Goal: Information Seeking & Learning: Learn about a topic

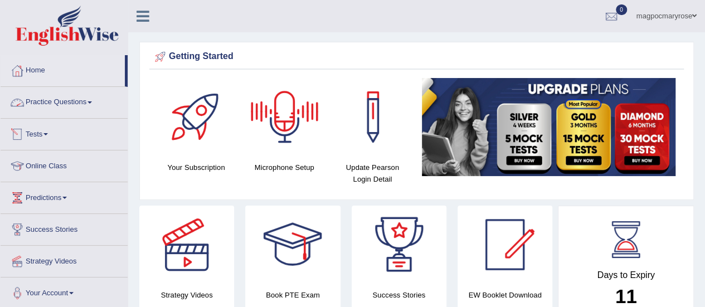
click at [46, 100] on link "Practice Questions" at bounding box center [64, 101] width 127 height 28
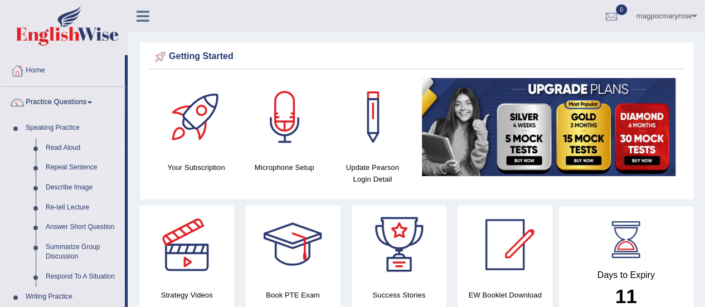
click at [76, 147] on link "Read Aloud" at bounding box center [83, 148] width 84 height 20
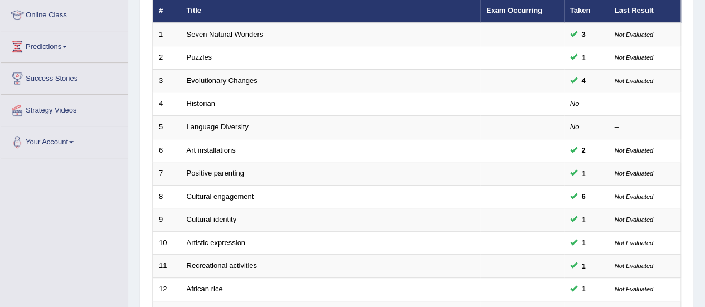
scroll to position [158, 0]
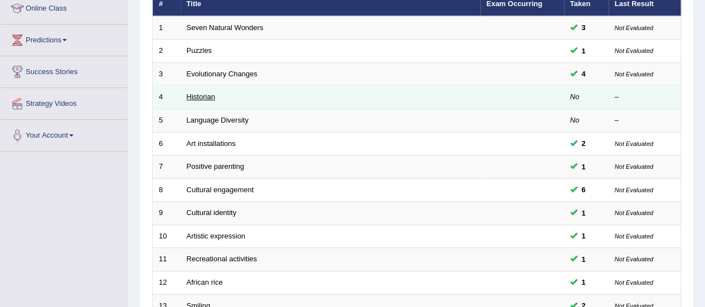
click at [200, 93] on link "Historian" at bounding box center [201, 97] width 28 height 8
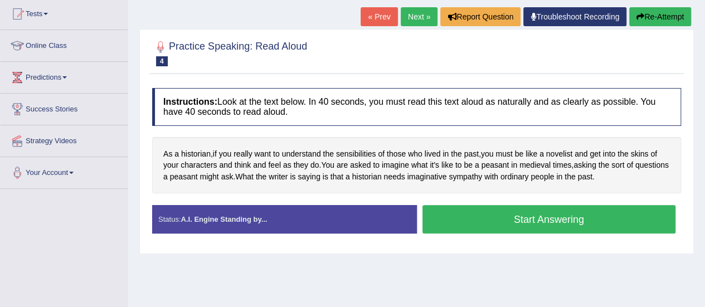
scroll to position [123, 0]
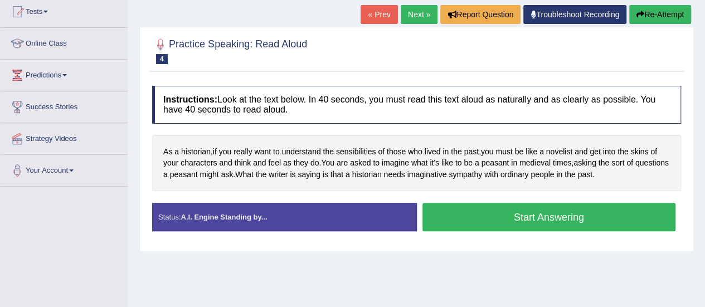
click at [556, 220] on button "Start Answering" at bounding box center [550, 217] width 254 height 28
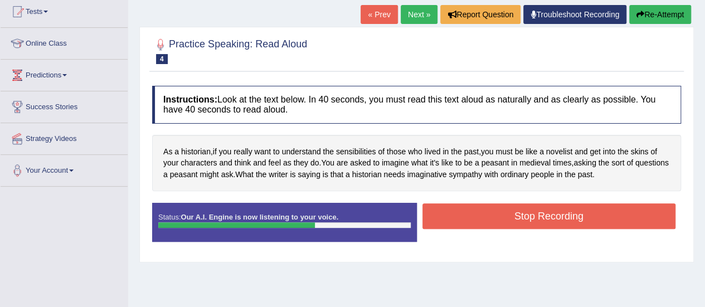
click at [556, 220] on button "Stop Recording" at bounding box center [550, 217] width 254 height 26
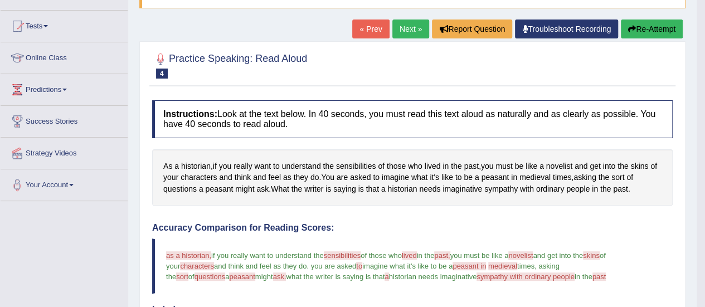
scroll to position [107, 0]
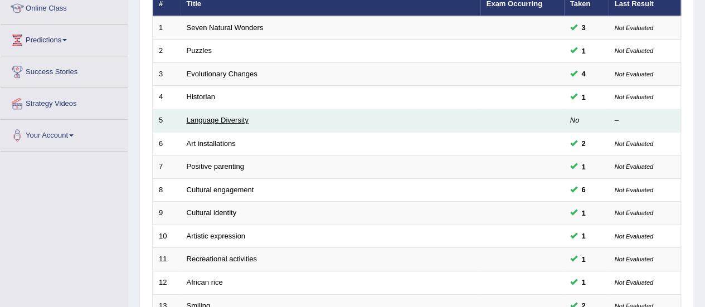
click at [222, 121] on link "Language Diversity" at bounding box center [218, 120] width 62 height 8
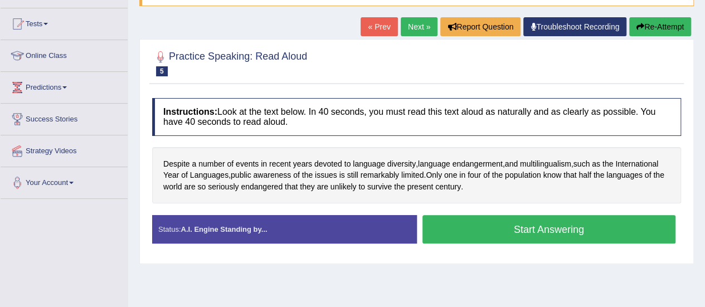
scroll to position [136, 0]
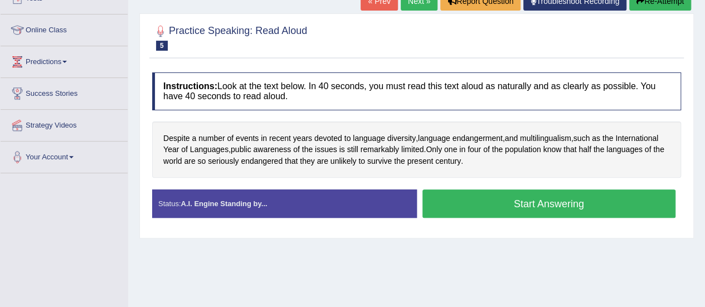
click at [506, 208] on button "Start Answering" at bounding box center [550, 204] width 254 height 28
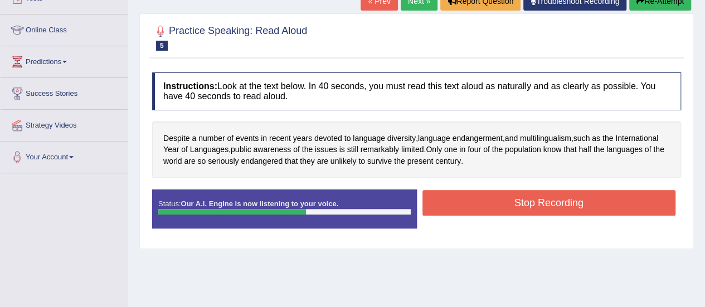
click at [506, 208] on button "Stop Recording" at bounding box center [550, 203] width 254 height 26
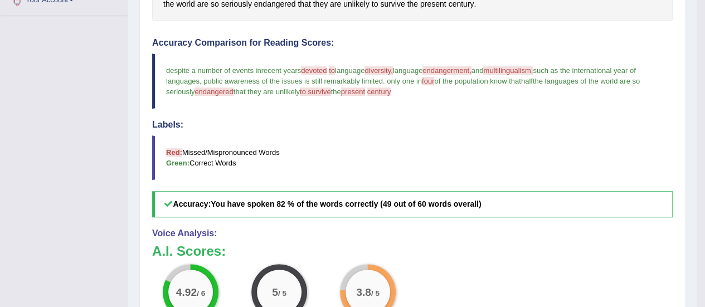
scroll to position [288, 0]
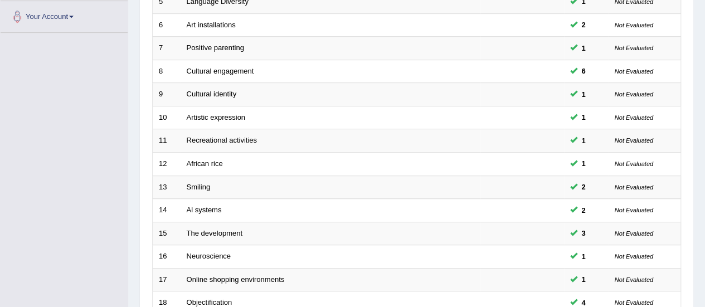
scroll to position [425, 0]
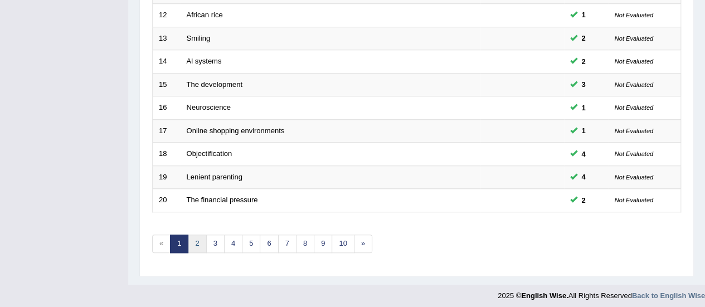
click at [195, 236] on link "2" at bounding box center [197, 244] width 18 height 18
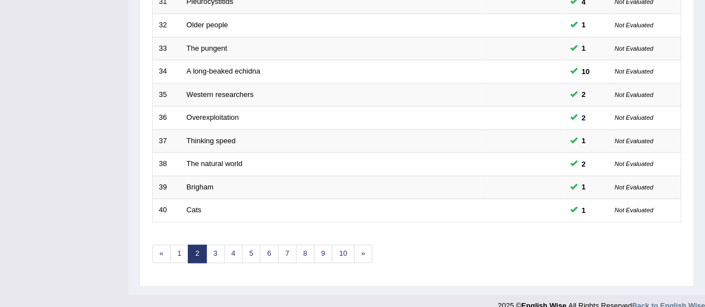
scroll to position [425, 0]
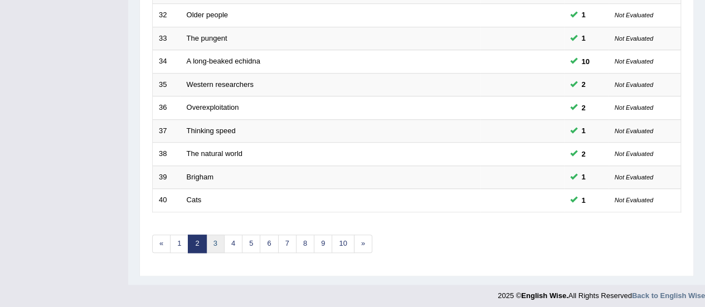
click at [216, 240] on link "3" at bounding box center [215, 244] width 18 height 18
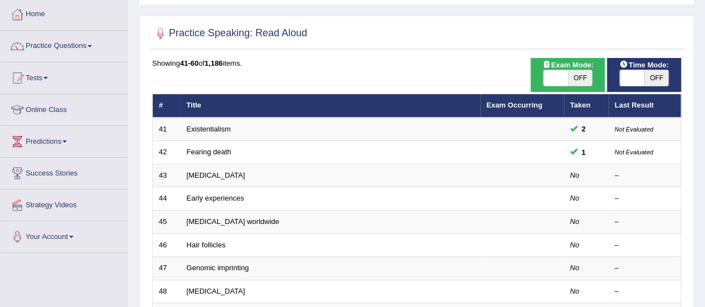
scroll to position [57, 0]
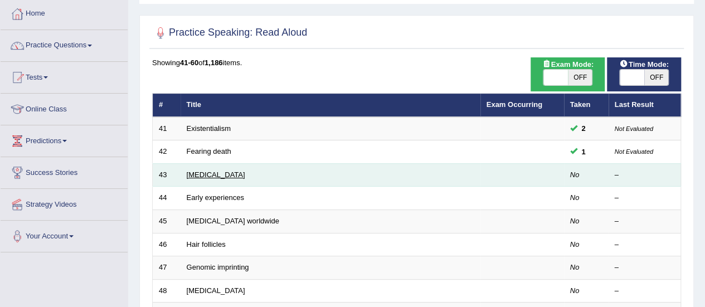
click at [225, 177] on link "[MEDICAL_DATA]" at bounding box center [216, 175] width 59 height 8
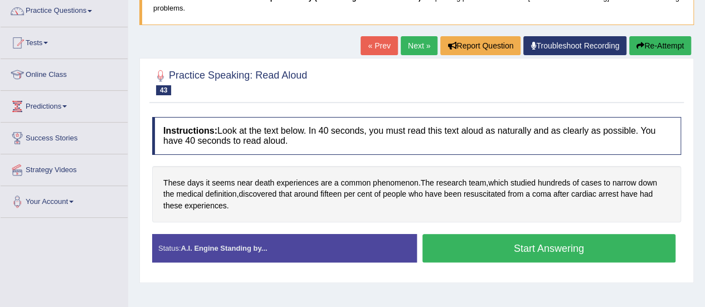
scroll to position [101, 0]
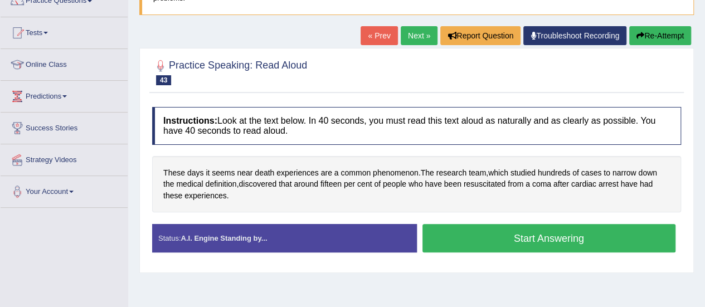
click at [545, 241] on button "Start Answering" at bounding box center [550, 238] width 254 height 28
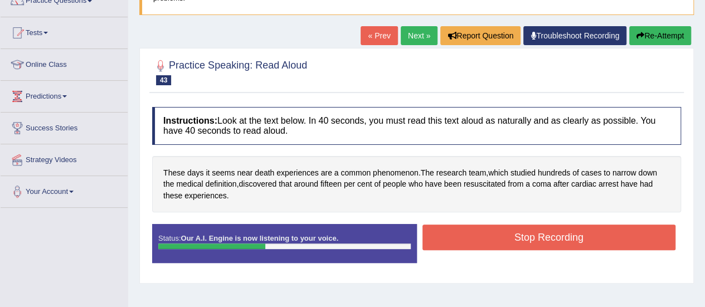
click at [545, 241] on button "Stop Recording" at bounding box center [550, 238] width 254 height 26
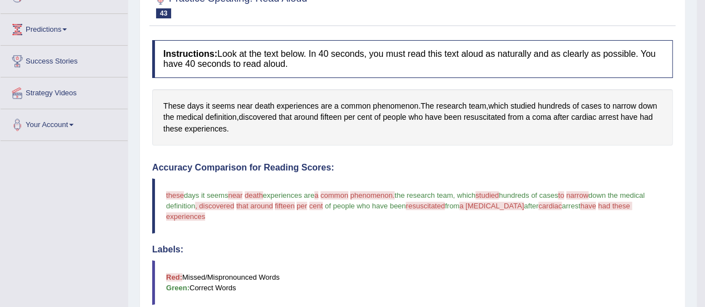
scroll to position [167, 0]
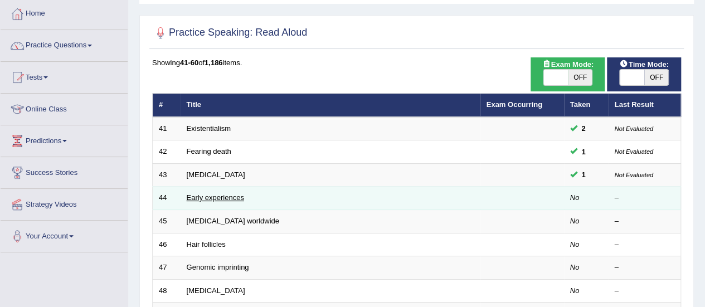
click at [217, 197] on link "Early experiences" at bounding box center [215, 197] width 57 height 8
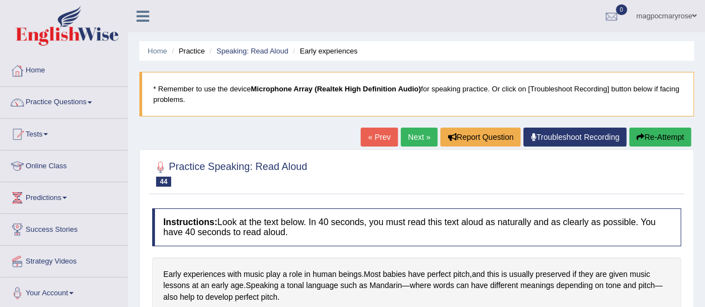
scroll to position [138, 0]
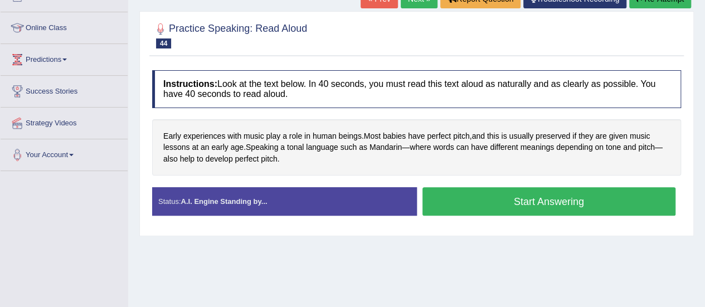
click at [522, 206] on button "Start Answering" at bounding box center [550, 201] width 254 height 28
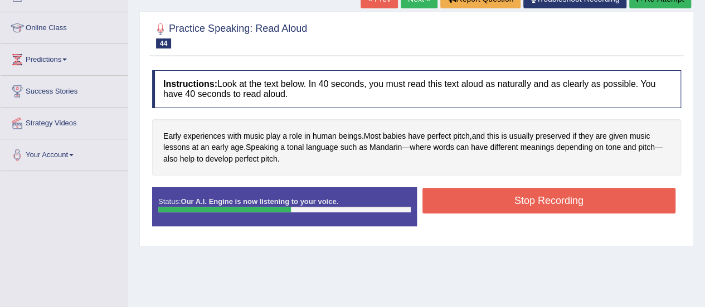
click at [522, 206] on button "Stop Recording" at bounding box center [550, 201] width 254 height 26
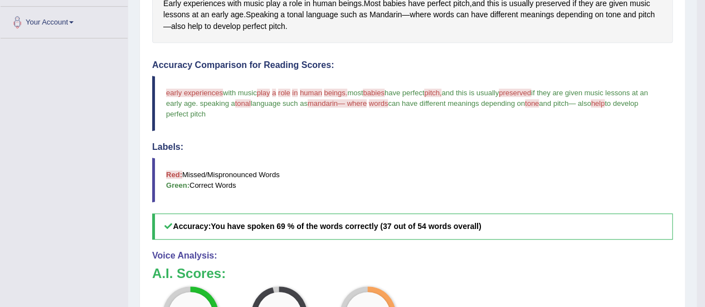
scroll to position [259, 0]
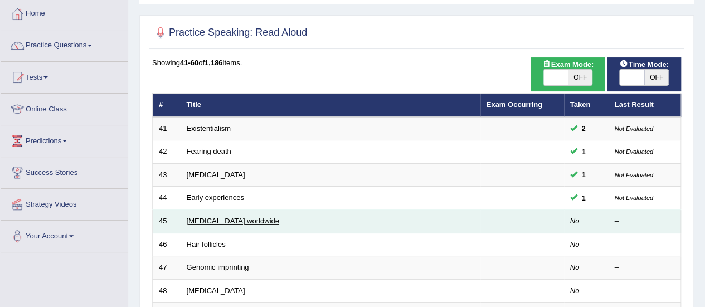
click at [205, 217] on link "[MEDICAL_DATA] worldwide" at bounding box center [233, 221] width 93 height 8
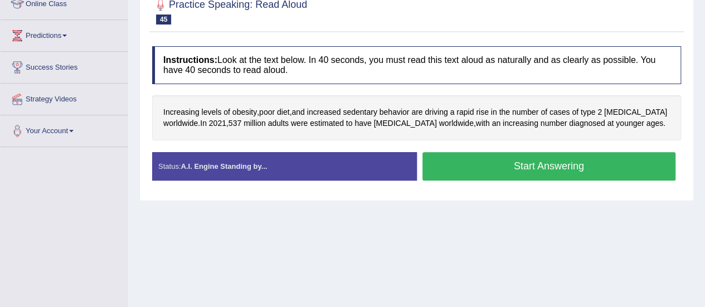
scroll to position [162, 0]
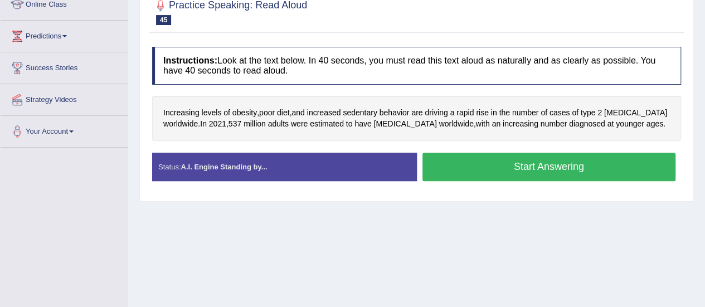
click at [447, 162] on button "Start Answering" at bounding box center [550, 167] width 254 height 28
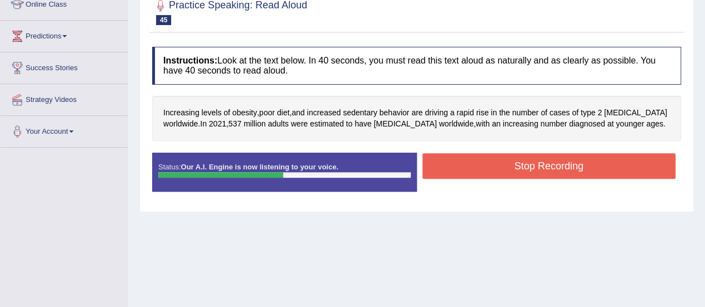
click at [447, 162] on button "Stop Recording" at bounding box center [550, 166] width 254 height 26
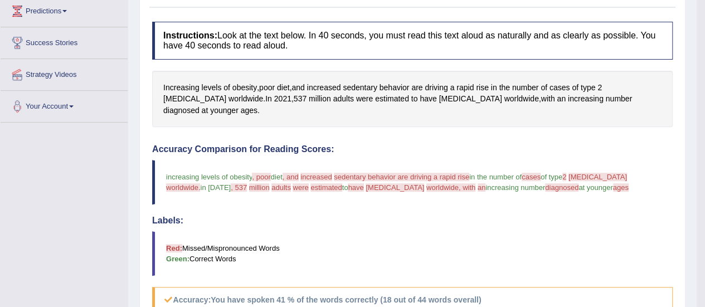
scroll to position [105, 0]
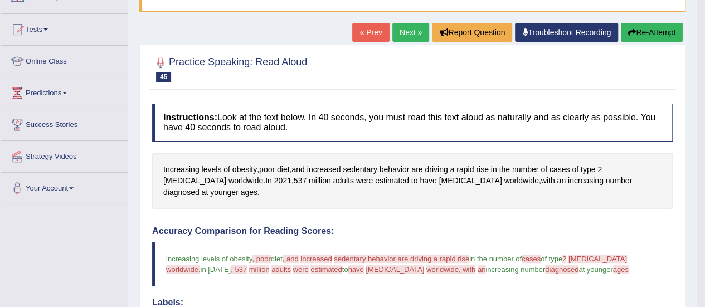
click at [657, 33] on button "Re-Attempt" at bounding box center [652, 32] width 62 height 19
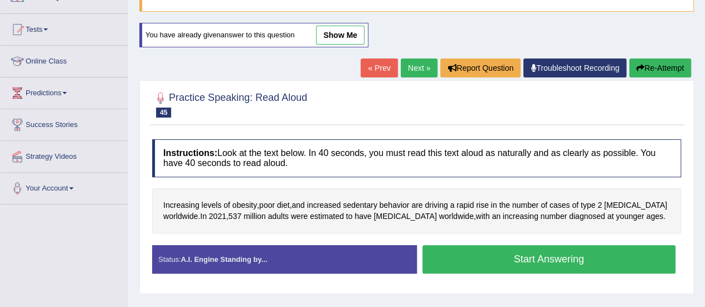
click at [517, 255] on button "Start Answering" at bounding box center [550, 259] width 254 height 28
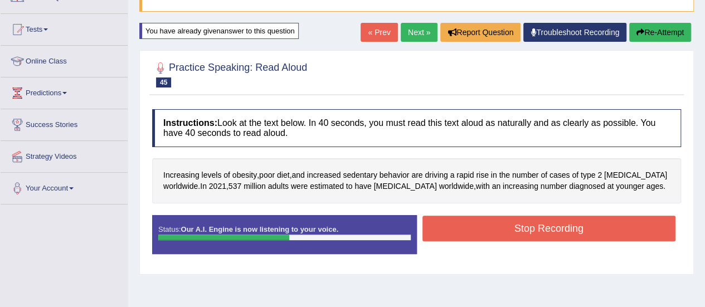
click at [520, 225] on button "Stop Recording" at bounding box center [550, 229] width 254 height 26
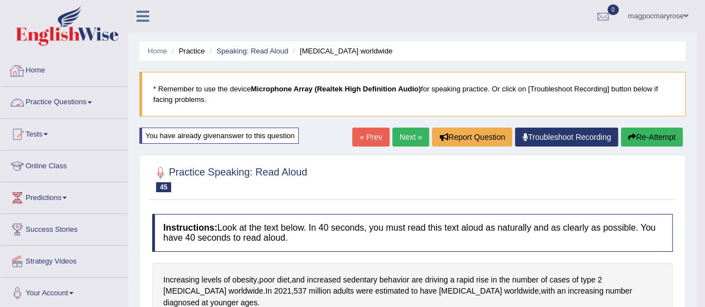
click at [59, 104] on link "Practice Questions" at bounding box center [64, 101] width 127 height 28
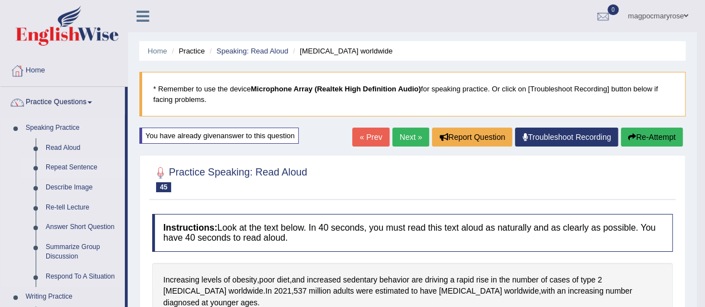
click at [74, 171] on link "Repeat Sentence" at bounding box center [83, 168] width 84 height 20
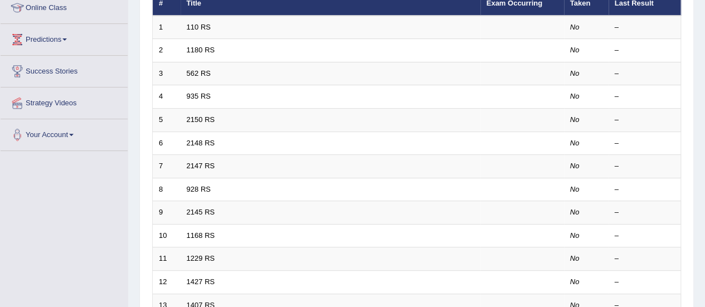
scroll to position [105, 0]
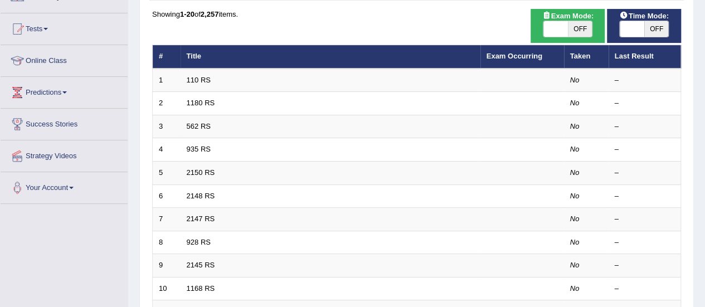
drag, startPoint x: 713, startPoint y: 70, endPoint x: 702, endPoint y: 111, distance: 42.6
click at [702, 111] on html "Toggle navigation Home Practice Questions Speaking Practice Read Aloud Repeat S…" at bounding box center [352, 48] width 705 height 307
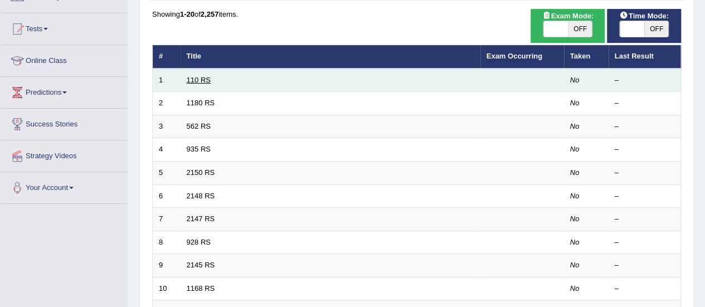
click at [204, 76] on link "110 RS" at bounding box center [199, 80] width 24 height 8
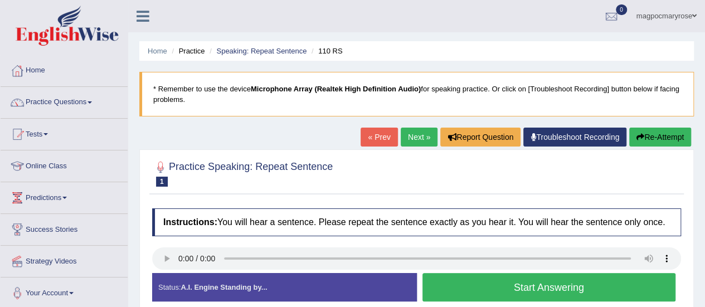
scroll to position [172, 0]
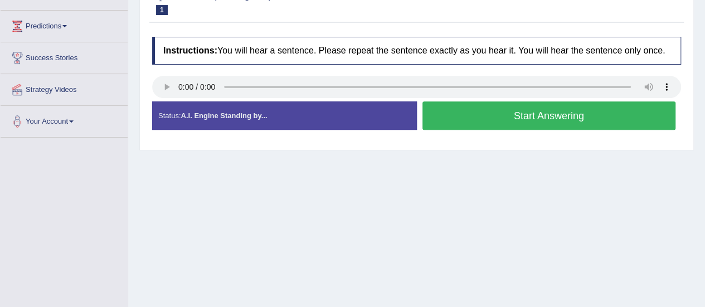
click at [470, 122] on button "Start Answering" at bounding box center [550, 115] width 254 height 28
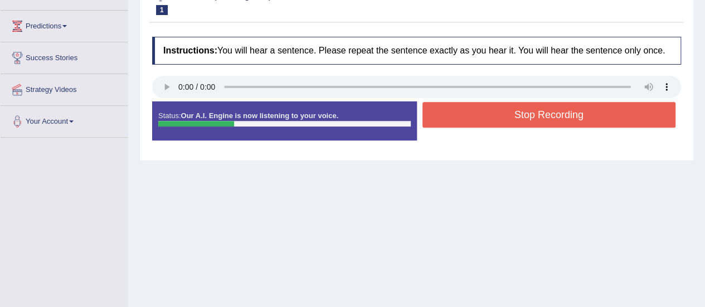
click at [470, 122] on button "Stop Recording" at bounding box center [550, 115] width 254 height 26
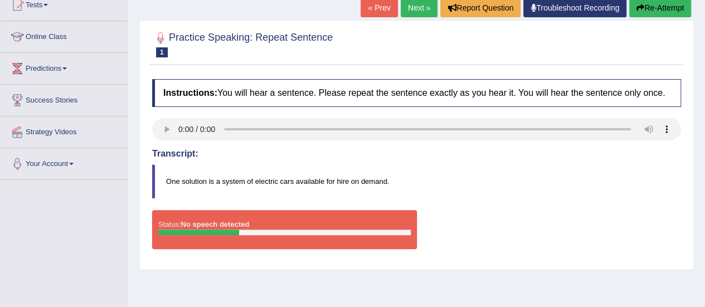
scroll to position [98, 0]
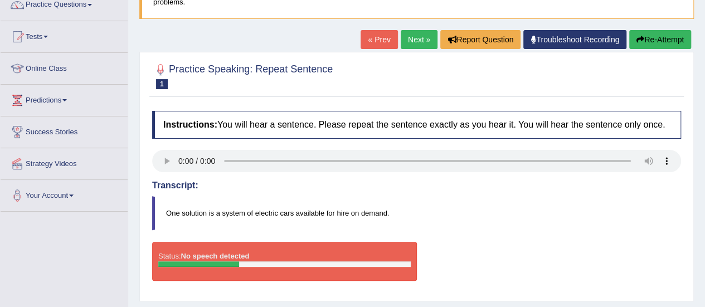
click at [666, 40] on button "Re-Attempt" at bounding box center [660, 39] width 62 height 19
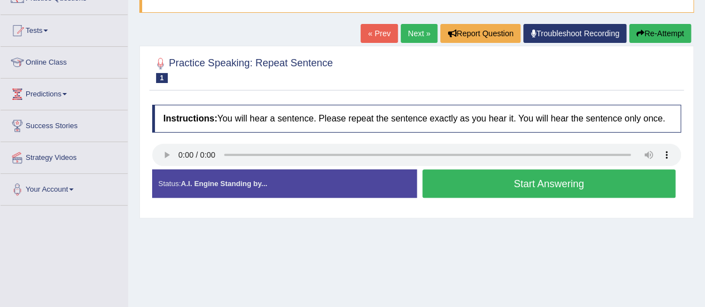
scroll to position [98, 0]
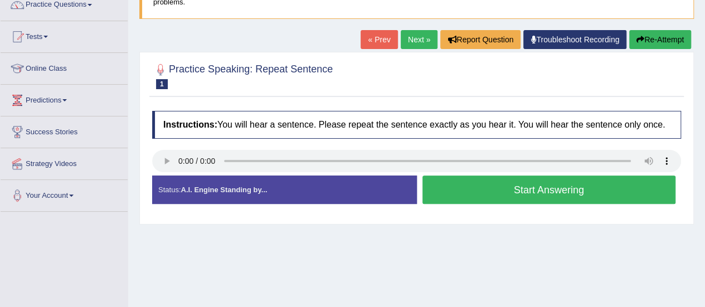
click at [440, 188] on button "Start Answering" at bounding box center [550, 190] width 254 height 28
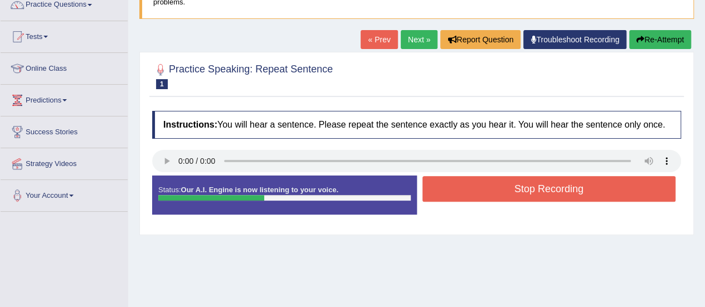
click at [440, 188] on button "Stop Recording" at bounding box center [550, 189] width 254 height 26
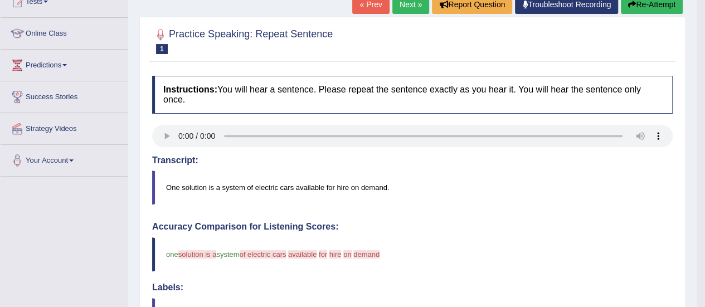
scroll to position [0, 0]
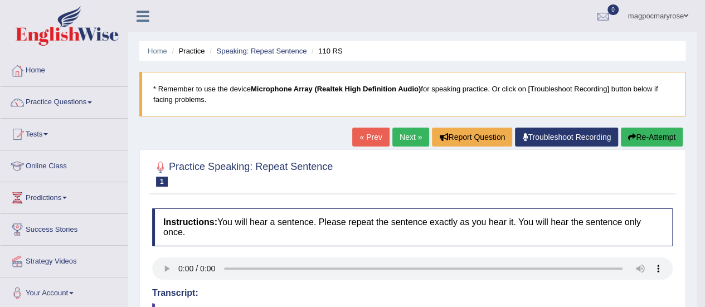
click at [651, 131] on button "Re-Attempt" at bounding box center [652, 137] width 62 height 19
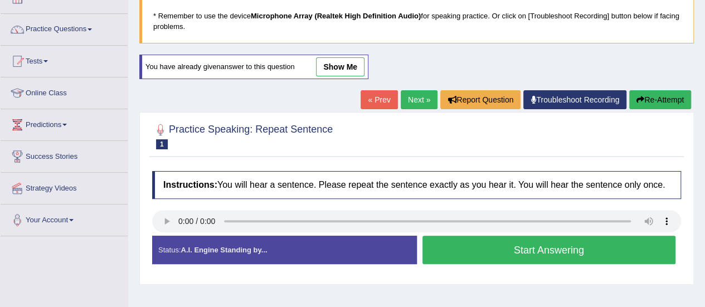
scroll to position [75, 0]
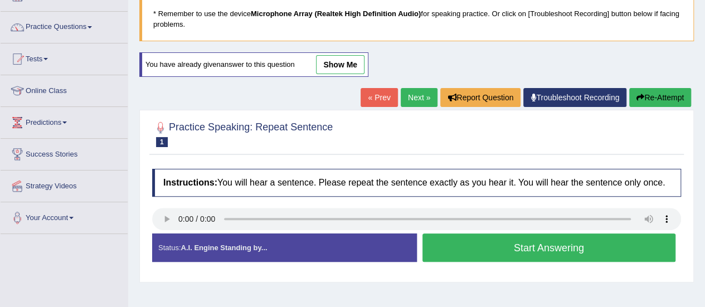
click at [529, 245] on button "Start Answering" at bounding box center [550, 248] width 254 height 28
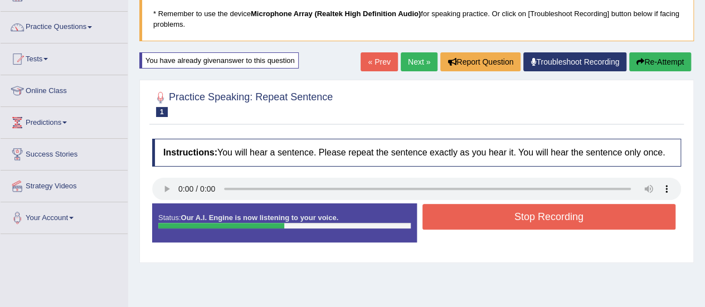
click at [529, 245] on div "Status: Our A.I. Engine is now listening to your voice. Start Answering Stop Re…" at bounding box center [416, 229] width 529 height 50
click at [522, 217] on button "Stop Recording" at bounding box center [550, 217] width 254 height 26
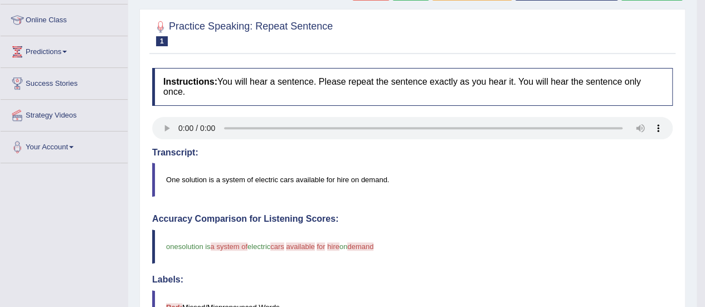
scroll to position [140, 0]
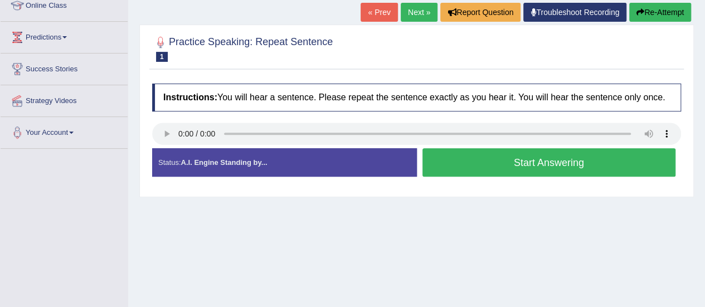
scroll to position [140, 0]
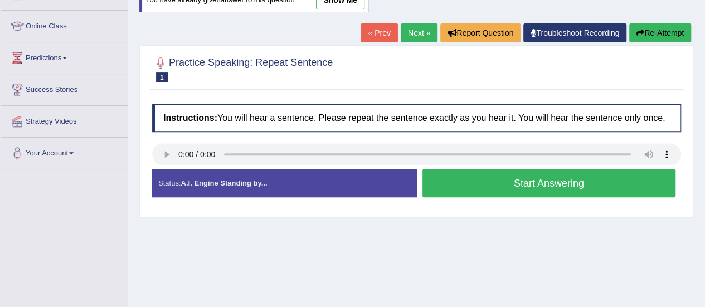
click at [476, 187] on button "Start Answering" at bounding box center [550, 183] width 254 height 28
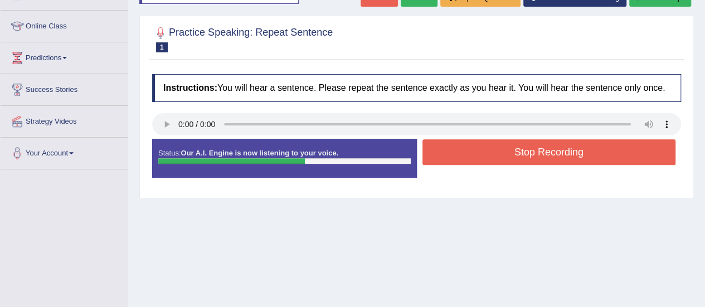
click at [486, 150] on button "Stop Recording" at bounding box center [550, 152] width 254 height 26
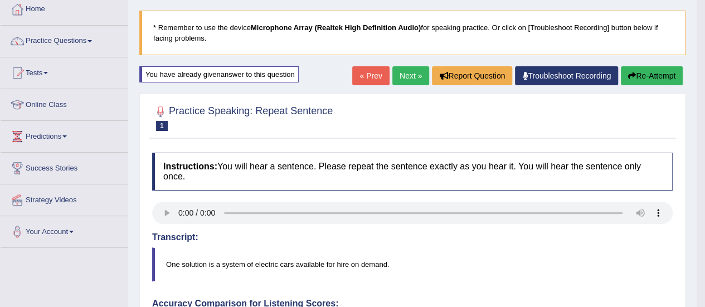
scroll to position [55, 0]
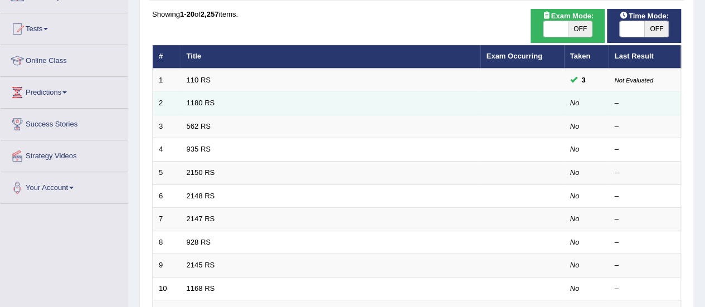
click at [200, 95] on td "1180 RS" at bounding box center [331, 103] width 300 height 23
click at [200, 100] on link "1180 RS" at bounding box center [201, 103] width 28 height 8
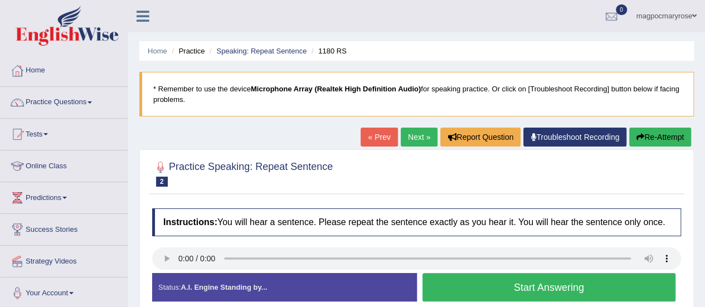
click at [522, 288] on button "Start Answering" at bounding box center [550, 287] width 254 height 28
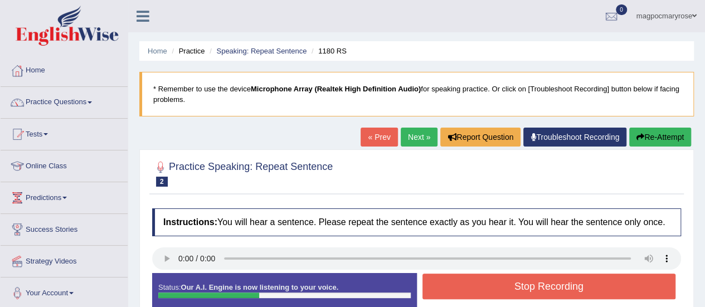
click at [522, 288] on button "Stop Recording" at bounding box center [550, 287] width 254 height 26
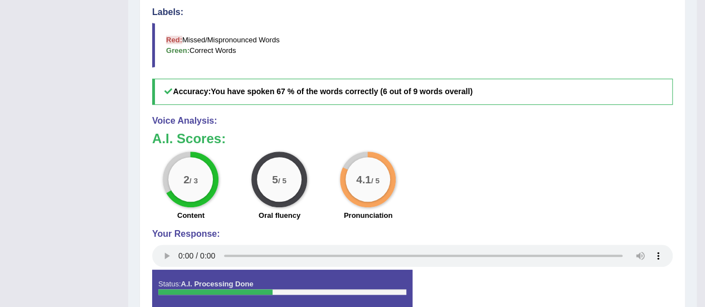
scroll to position [409, 0]
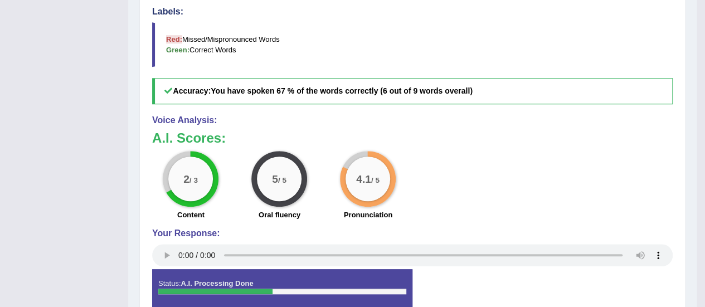
drag, startPoint x: 687, startPoint y: 193, endPoint x: 712, endPoint y: 195, distance: 25.1
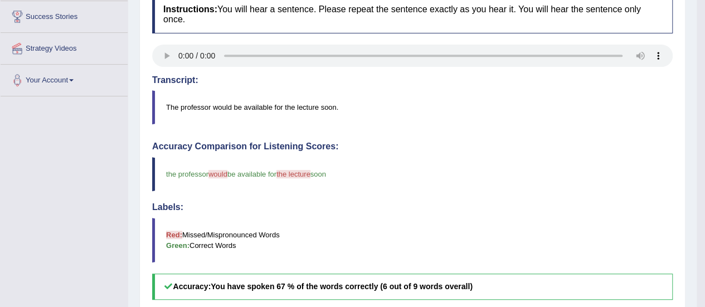
scroll to position [174, 0]
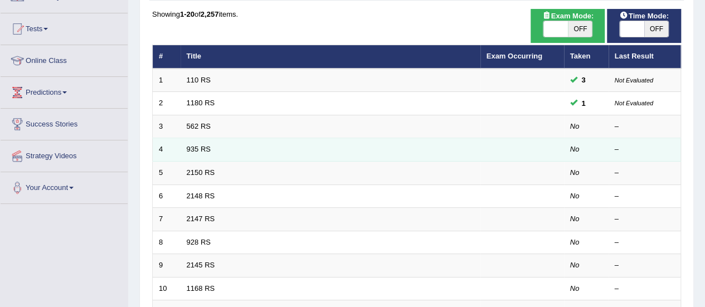
click at [188, 143] on td "935 RS" at bounding box center [331, 149] width 300 height 23
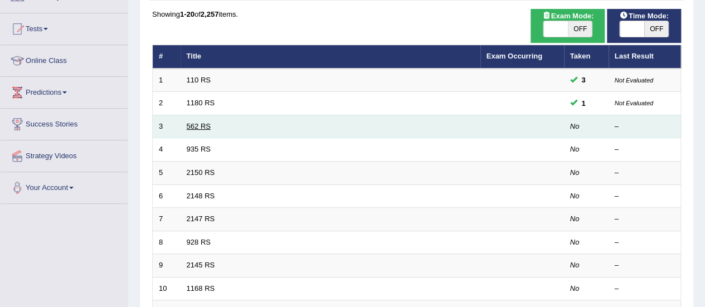
click at [193, 126] on link "562 RS" at bounding box center [199, 126] width 24 height 8
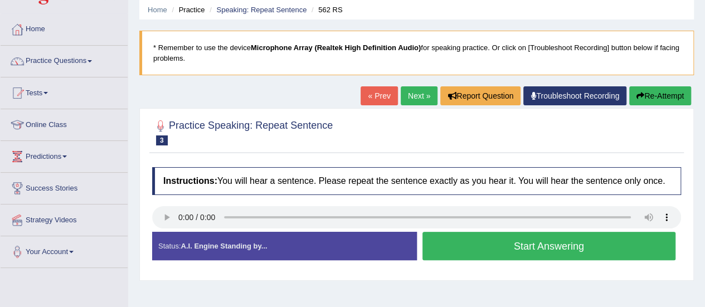
scroll to position [42, 0]
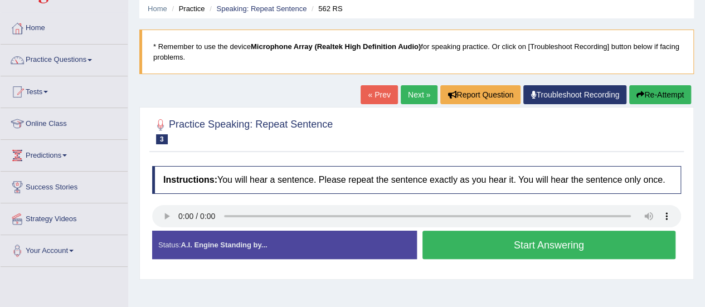
click at [510, 240] on button "Start Answering" at bounding box center [550, 245] width 254 height 28
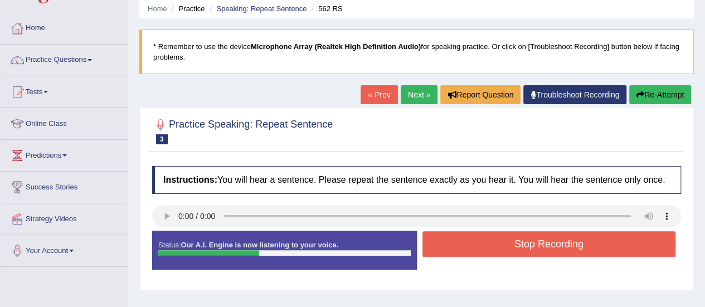
click at [510, 240] on button "Stop Recording" at bounding box center [550, 244] width 254 height 26
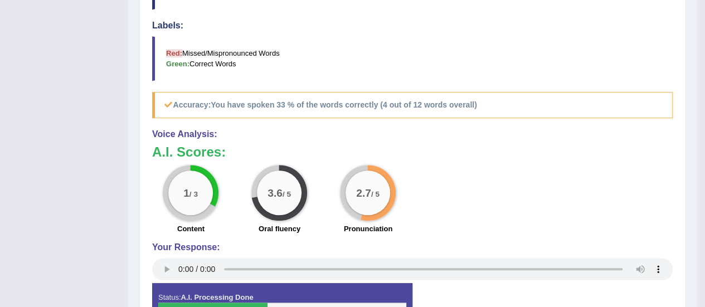
scroll to position [463, 0]
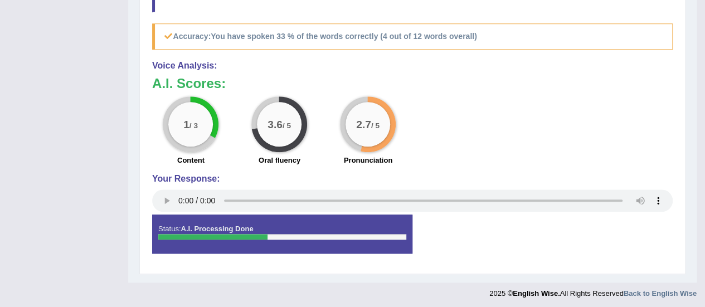
drag, startPoint x: 704, startPoint y: 255, endPoint x: 700, endPoint y: 218, distance: 37.1
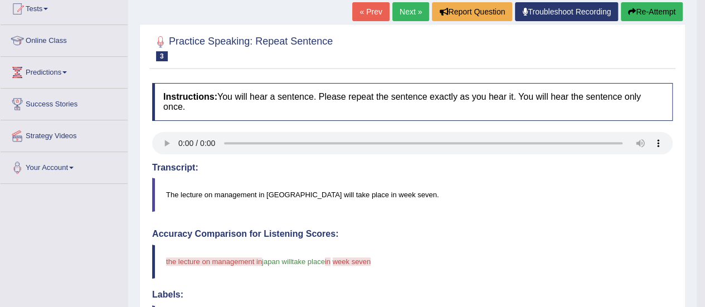
scroll to position [118, 0]
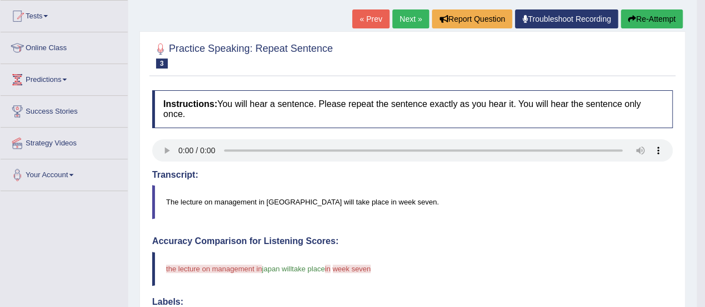
click at [645, 17] on button "Re-Attempt" at bounding box center [652, 18] width 62 height 19
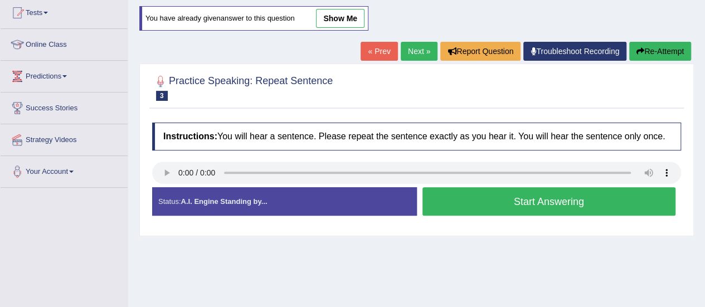
click at [444, 197] on button "Start Answering" at bounding box center [550, 201] width 254 height 28
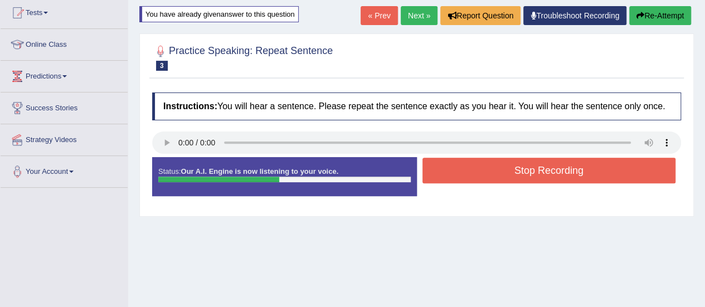
click at [439, 171] on button "Stop Recording" at bounding box center [550, 171] width 254 height 26
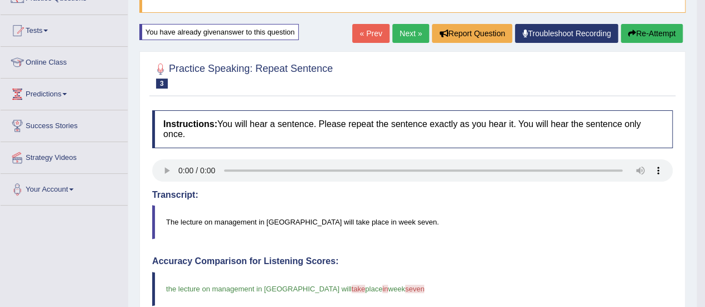
scroll to position [105, 0]
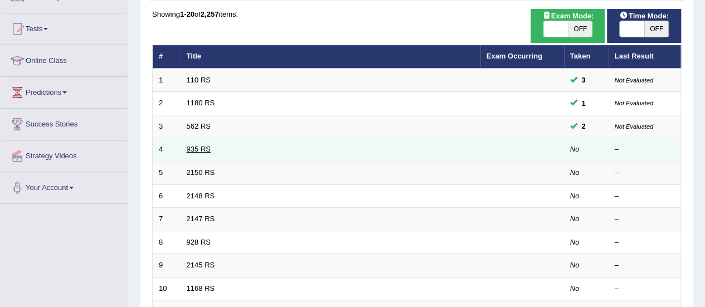
click at [198, 148] on link "935 RS" at bounding box center [199, 149] width 24 height 8
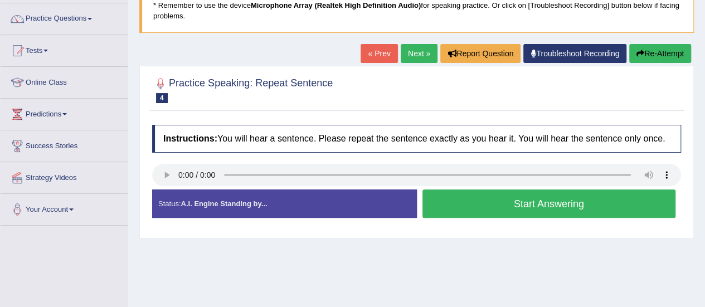
scroll to position [86, 0]
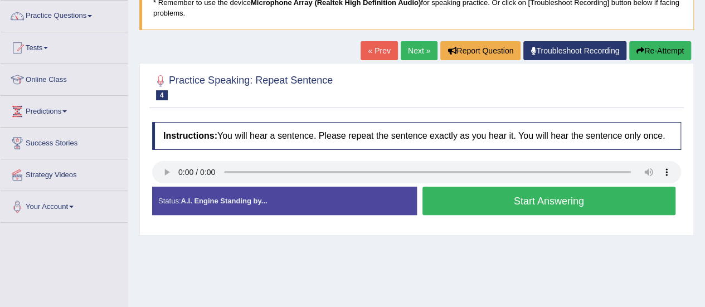
click at [447, 198] on button "Start Answering" at bounding box center [550, 201] width 254 height 28
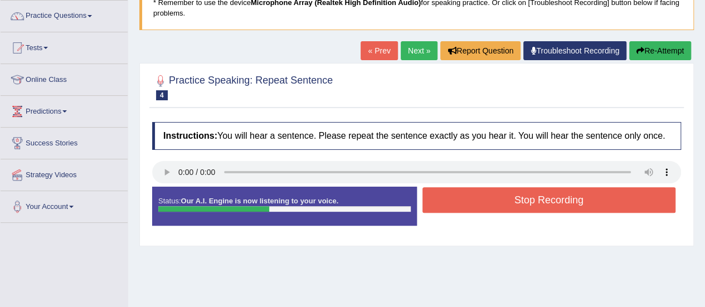
click at [447, 198] on button "Stop Recording" at bounding box center [550, 200] width 254 height 26
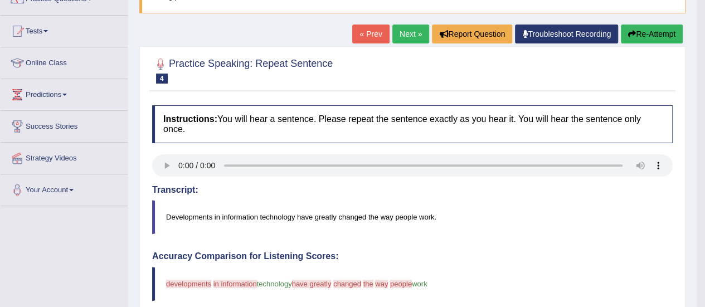
scroll to position [100, 0]
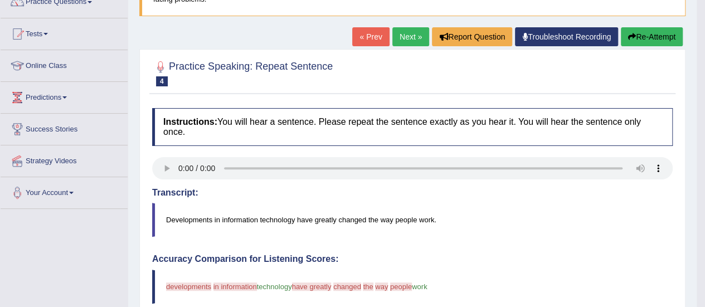
click at [643, 37] on button "Re-Attempt" at bounding box center [652, 36] width 62 height 19
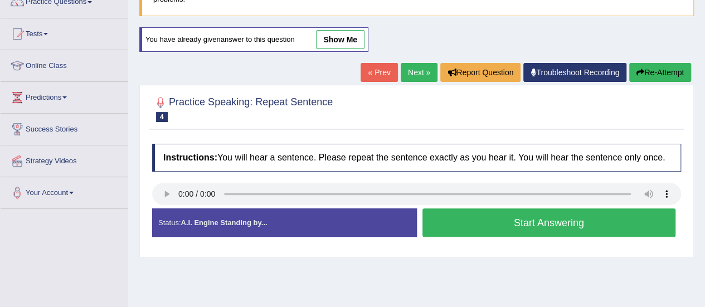
click at [450, 232] on button "Start Answering" at bounding box center [550, 223] width 254 height 28
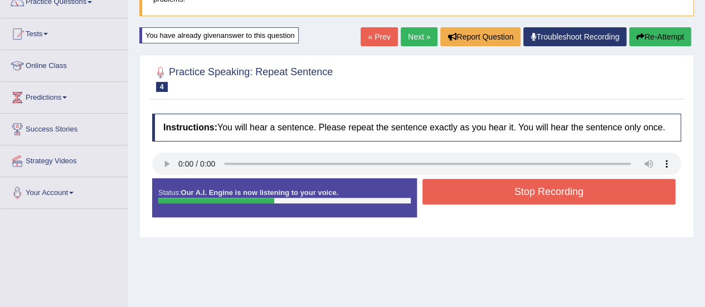
click at [466, 195] on button "Stop Recording" at bounding box center [550, 192] width 254 height 26
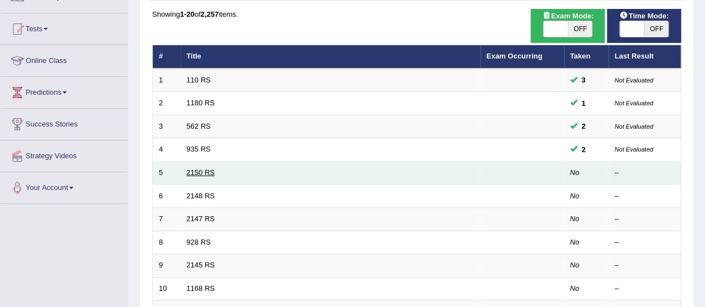
click at [209, 172] on link "2150 RS" at bounding box center [201, 172] width 28 height 8
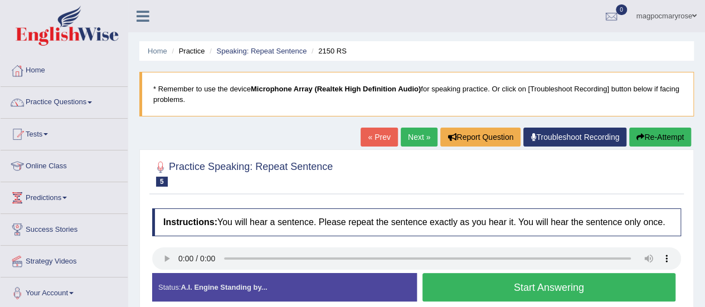
click at [517, 278] on button "Start Answering" at bounding box center [550, 287] width 254 height 28
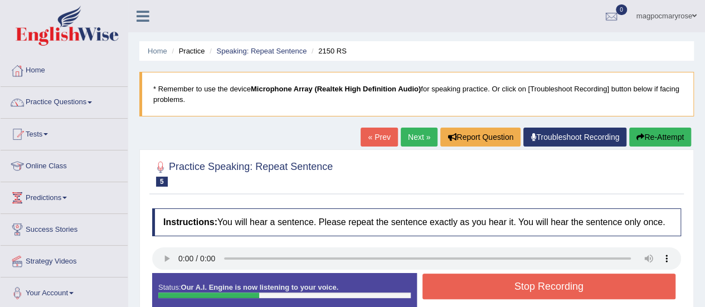
click at [517, 278] on button "Stop Recording" at bounding box center [550, 287] width 254 height 26
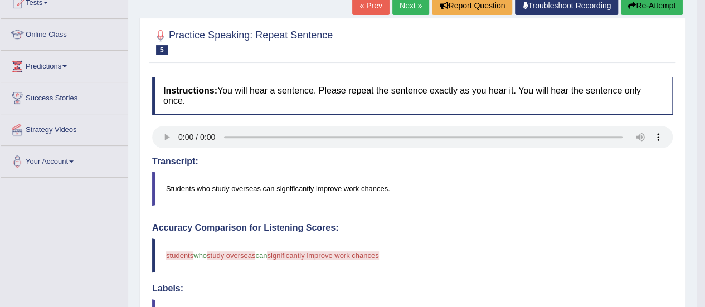
scroll to position [86, 0]
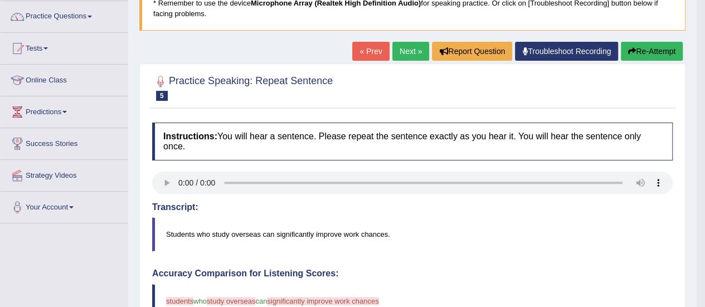
click at [640, 47] on button "Re-Attempt" at bounding box center [652, 51] width 62 height 19
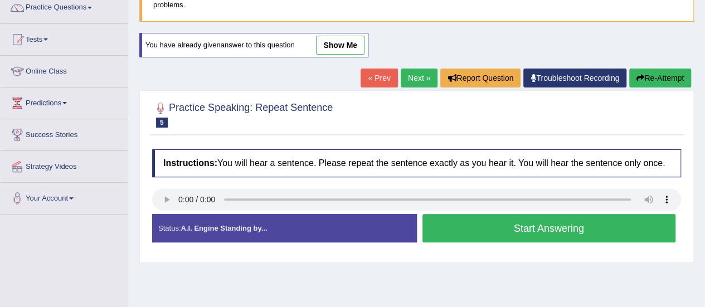
scroll to position [95, 0]
click at [433, 231] on button "Start Answering" at bounding box center [550, 228] width 254 height 28
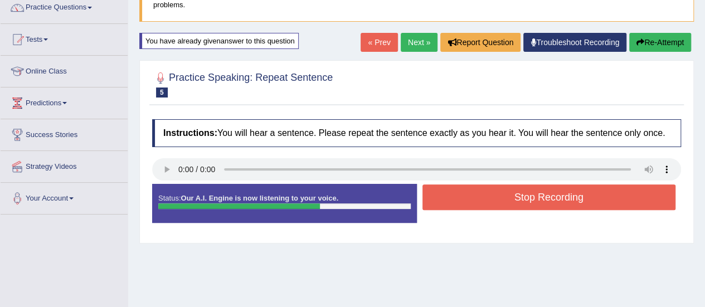
click at [449, 199] on button "Stop Recording" at bounding box center [550, 198] width 254 height 26
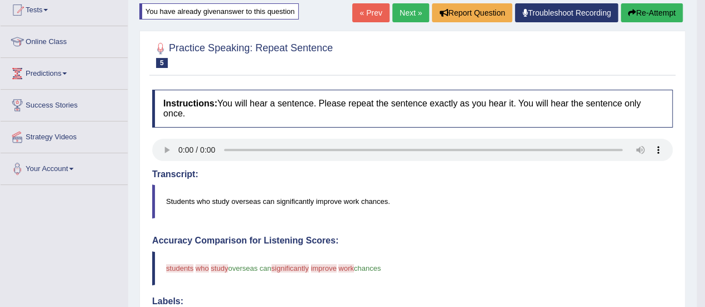
scroll to position [100, 0]
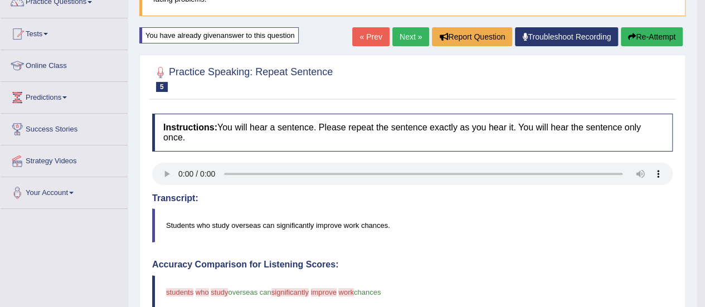
click at [628, 37] on icon "button" at bounding box center [632, 37] width 8 height 8
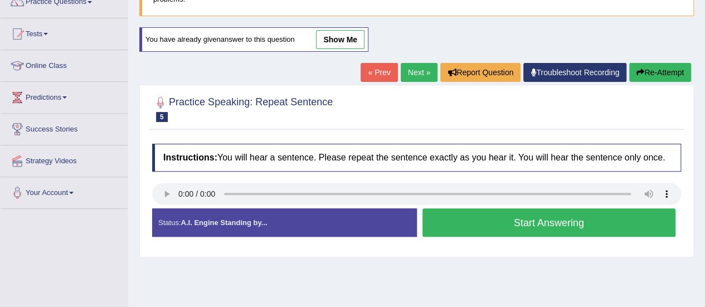
click at [456, 218] on button "Start Answering" at bounding box center [550, 223] width 254 height 28
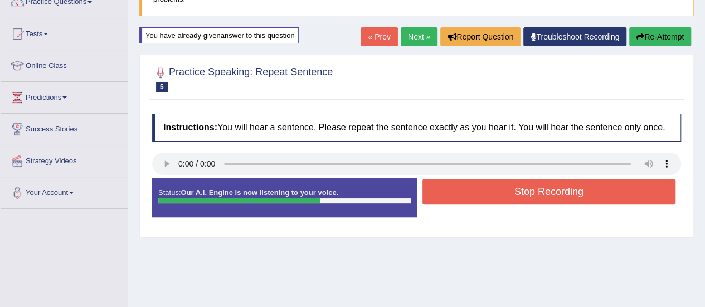
click at [450, 187] on button "Stop Recording" at bounding box center [550, 192] width 254 height 26
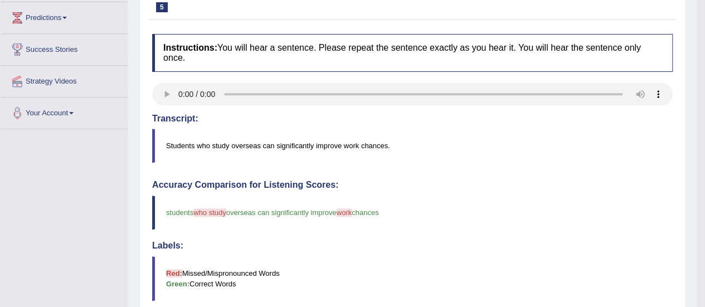
scroll to position [135, 0]
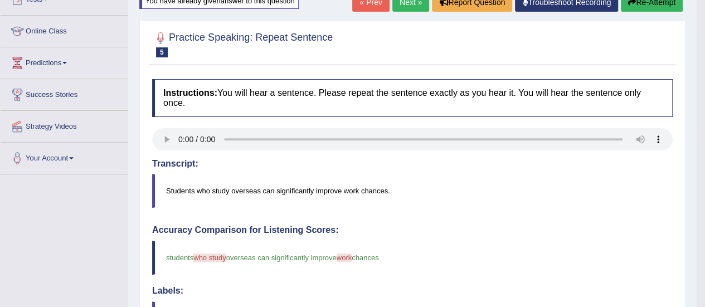
click at [637, 2] on button "Re-Attempt" at bounding box center [652, 2] width 62 height 19
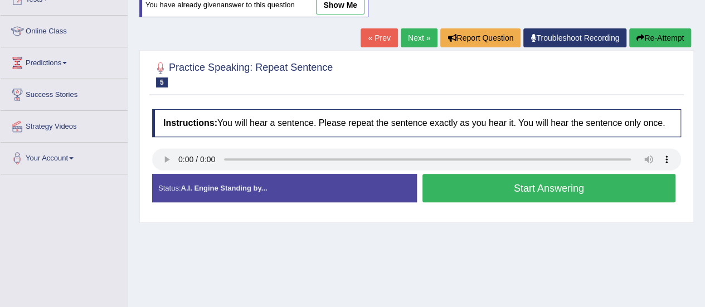
click at [457, 188] on button "Start Answering" at bounding box center [550, 188] width 254 height 28
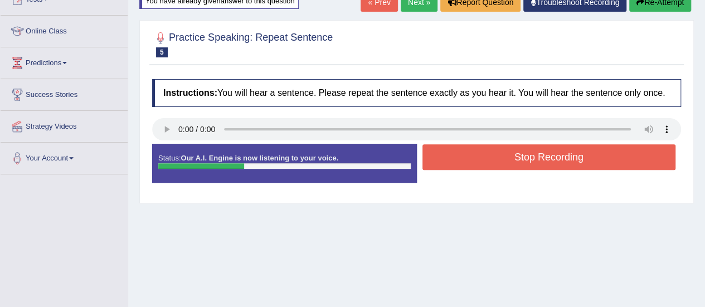
click at [473, 155] on button "Stop Recording" at bounding box center [550, 157] width 254 height 26
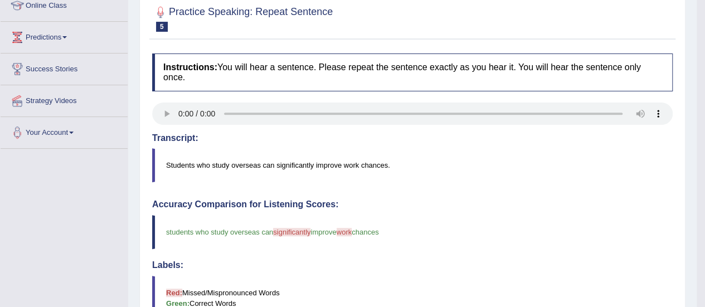
scroll to position [85, 0]
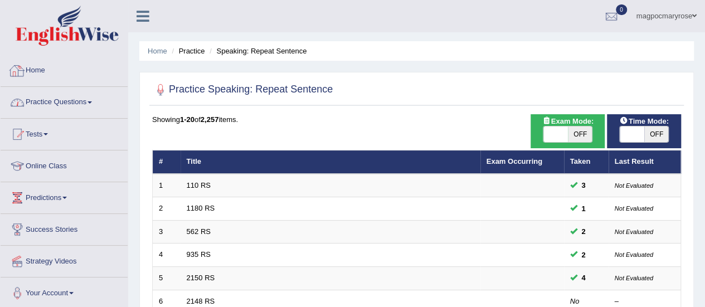
click at [43, 100] on link "Practice Questions" at bounding box center [64, 101] width 127 height 28
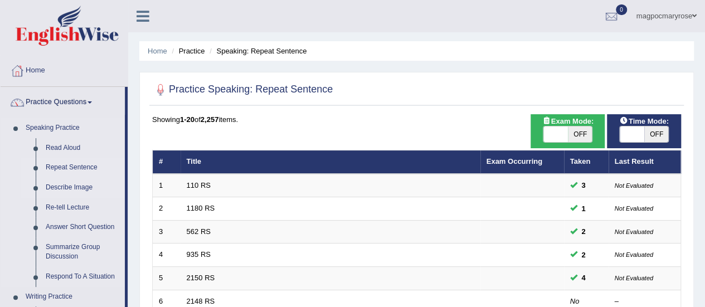
click at [81, 187] on link "Describe Image" at bounding box center [83, 188] width 84 height 20
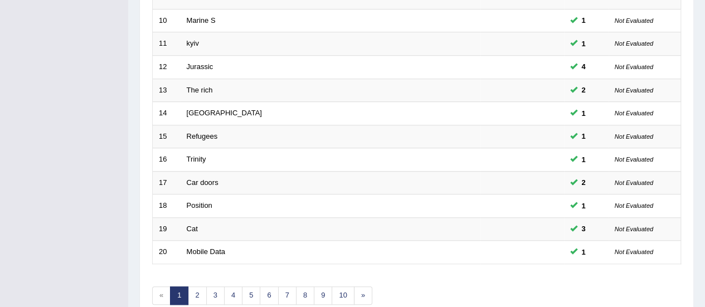
scroll to position [425, 0]
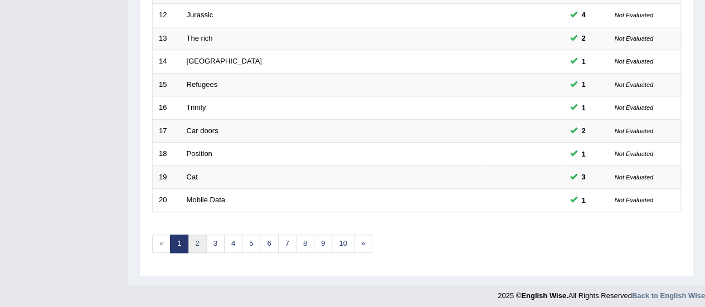
click at [194, 241] on link "2" at bounding box center [197, 244] width 18 height 18
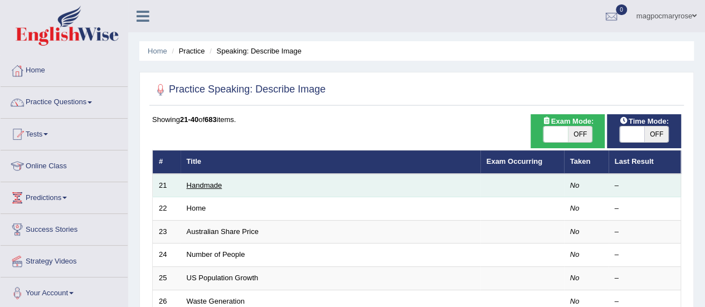
click at [211, 183] on link "Handmade" at bounding box center [205, 185] width 36 height 8
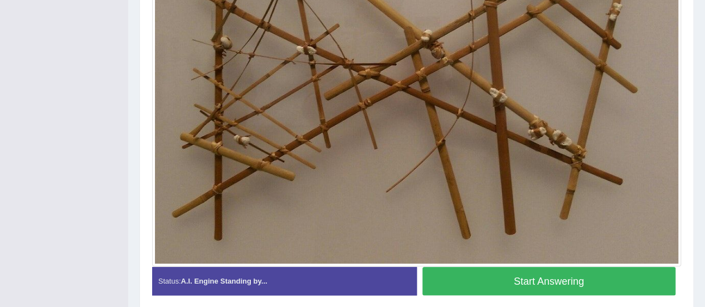
scroll to position [364, 0]
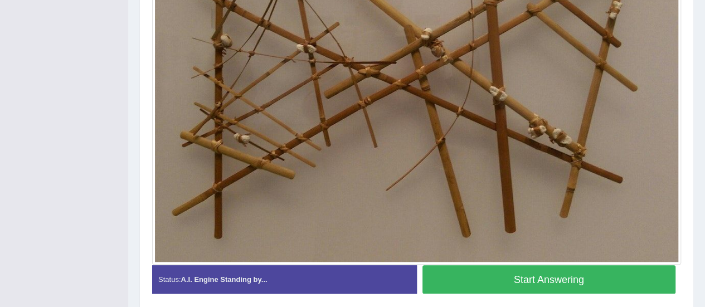
click at [577, 281] on button "Start Answering" at bounding box center [550, 279] width 254 height 28
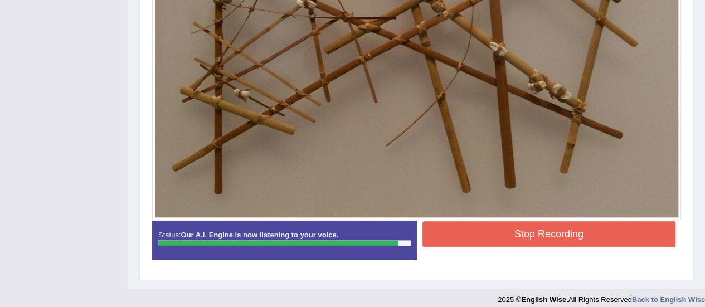
scroll to position [409, 0]
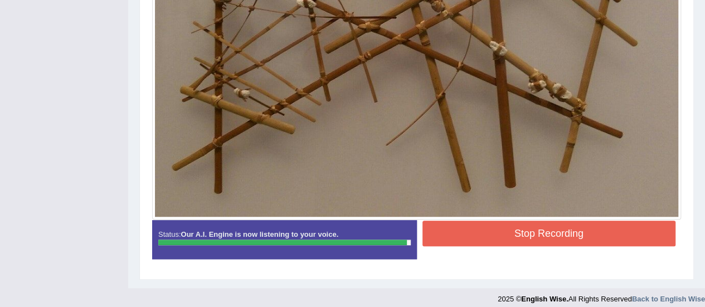
click at [561, 234] on button "Stop Recording" at bounding box center [550, 234] width 254 height 26
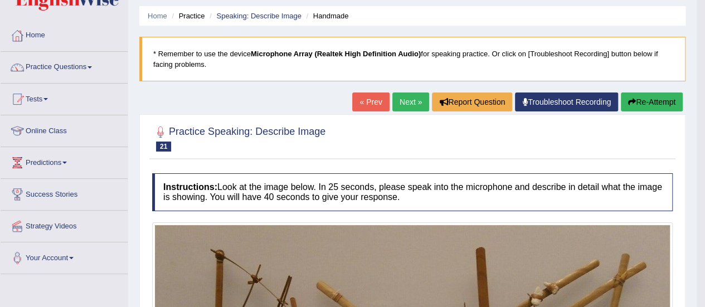
scroll to position [31, 0]
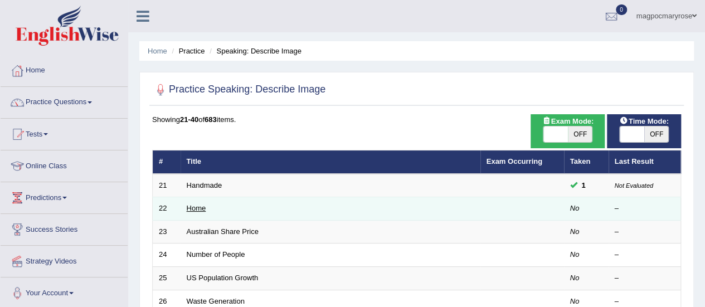
click at [199, 207] on link "Home" at bounding box center [197, 208] width 20 height 8
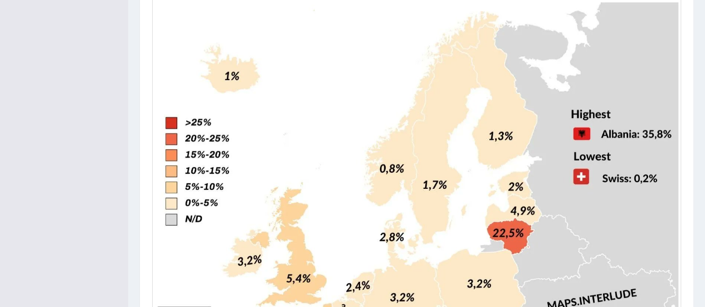
scroll to position [361, 0]
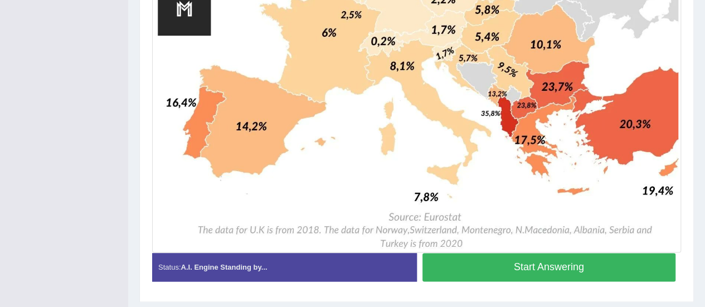
drag, startPoint x: 713, startPoint y: 67, endPoint x: 657, endPoint y: 257, distance: 198.3
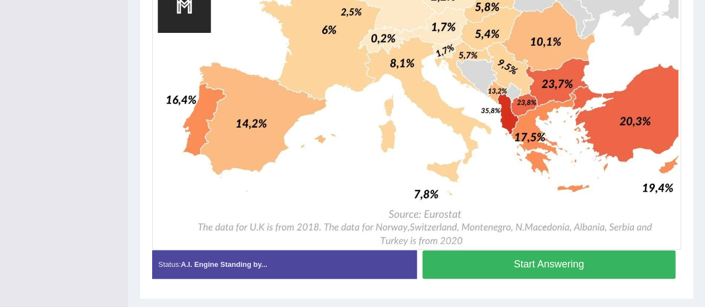
click at [564, 264] on button "Start Answering" at bounding box center [550, 264] width 254 height 28
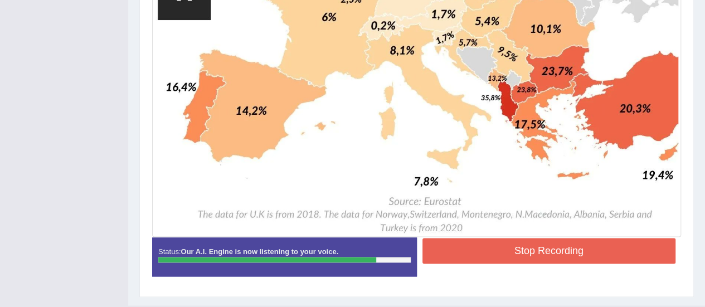
scroll to position [697, 0]
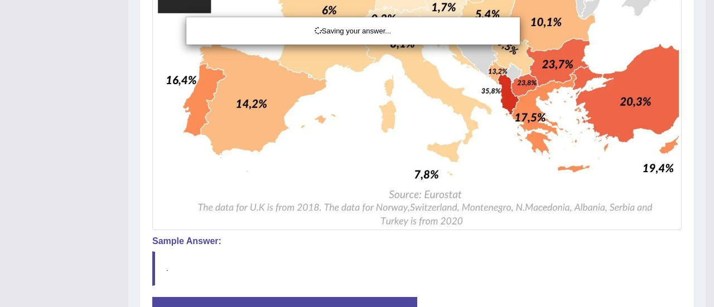
drag, startPoint x: 711, startPoint y: 231, endPoint x: 704, endPoint y: 250, distance: 20.5
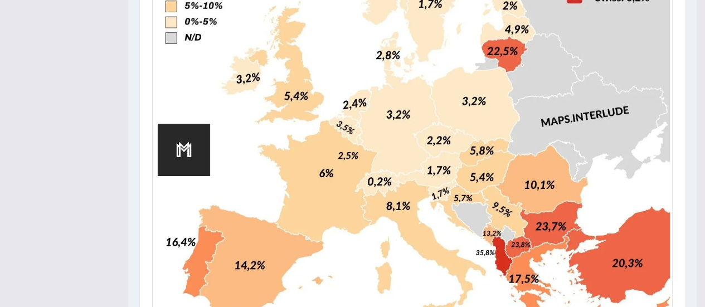
scroll to position [0, 0]
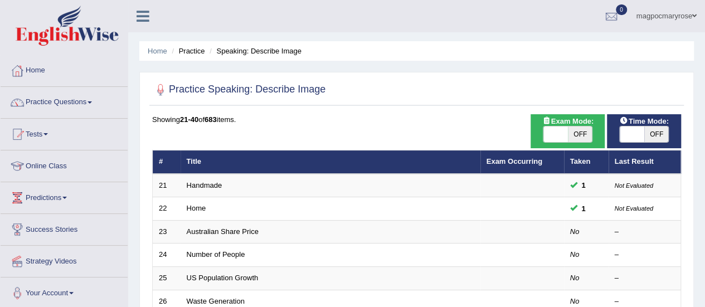
scroll to position [43, 0]
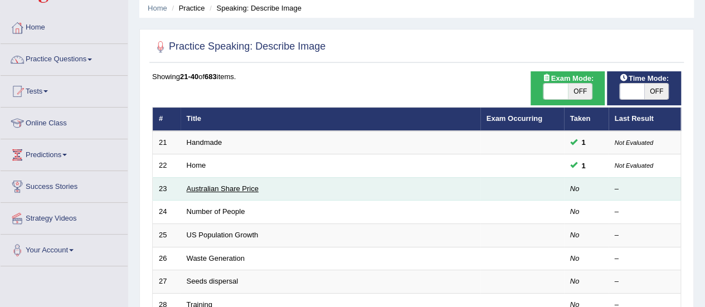
click at [229, 187] on link "Australian Share Price" at bounding box center [223, 189] width 72 height 8
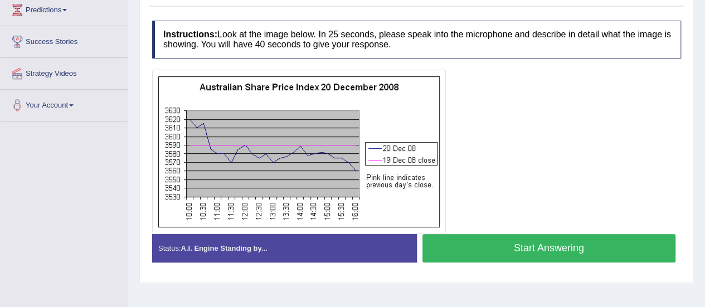
scroll to position [170, 0]
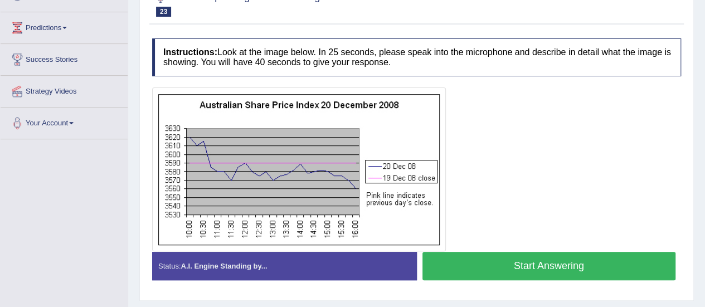
click at [435, 264] on button "Start Answering" at bounding box center [550, 266] width 254 height 28
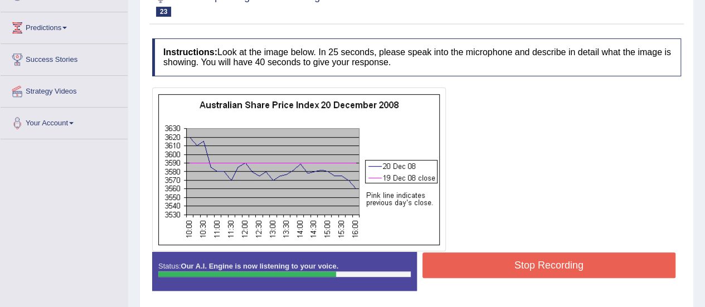
click at [464, 260] on button "Stop Recording" at bounding box center [550, 266] width 254 height 26
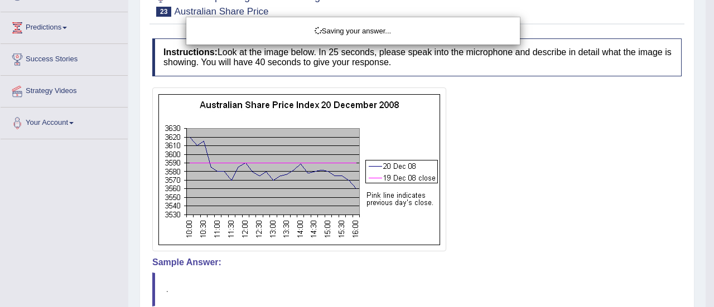
drag, startPoint x: 464, startPoint y: 260, endPoint x: 592, endPoint y: 181, distance: 151.0
click at [592, 181] on div "Saving your answer..." at bounding box center [357, 153] width 714 height 307
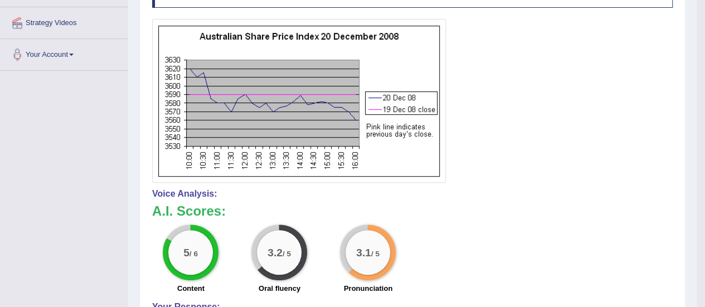
scroll to position [189, 0]
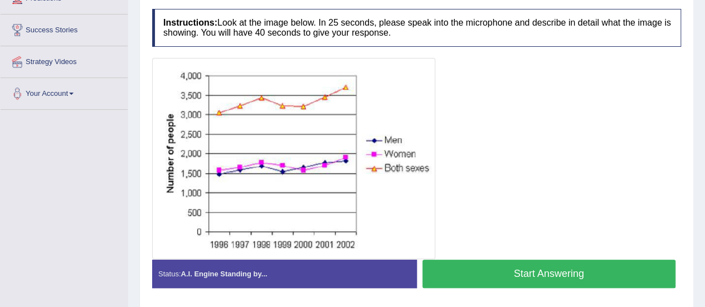
scroll to position [200, 0]
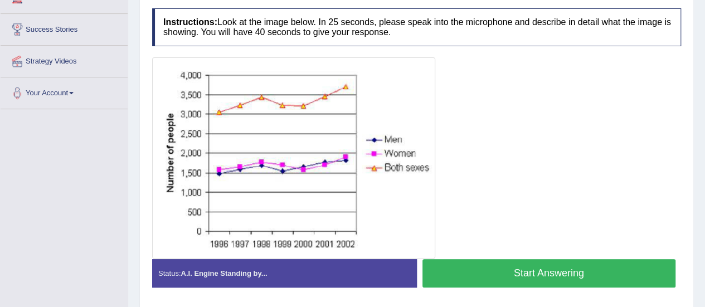
click at [450, 271] on button "Start Answering" at bounding box center [550, 273] width 254 height 28
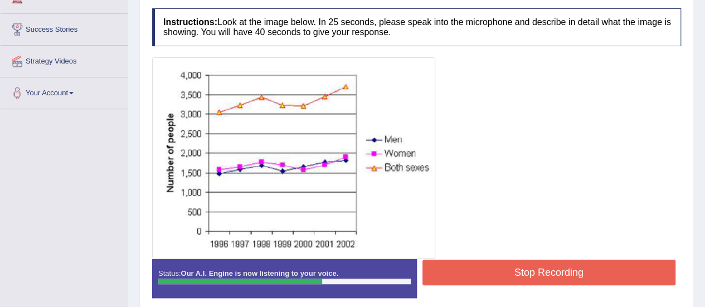
click at [450, 271] on button "Stop Recording" at bounding box center [550, 273] width 254 height 26
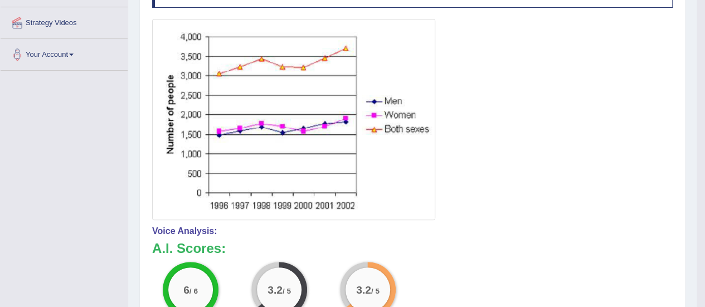
scroll to position [292, 0]
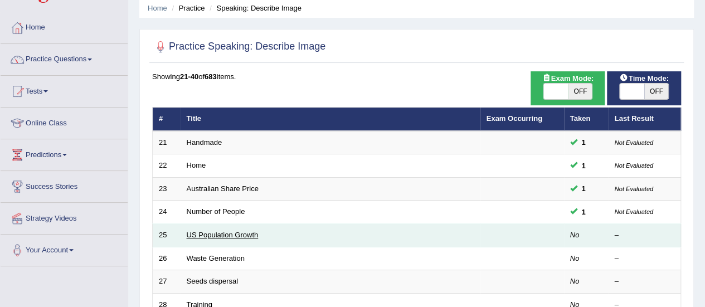
click at [209, 234] on link "US Population Growth" at bounding box center [223, 235] width 72 height 8
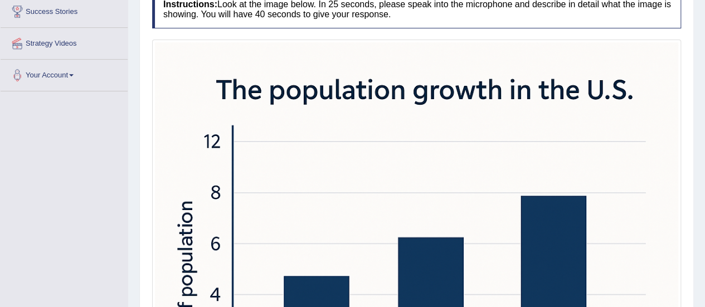
scroll to position [217, 0]
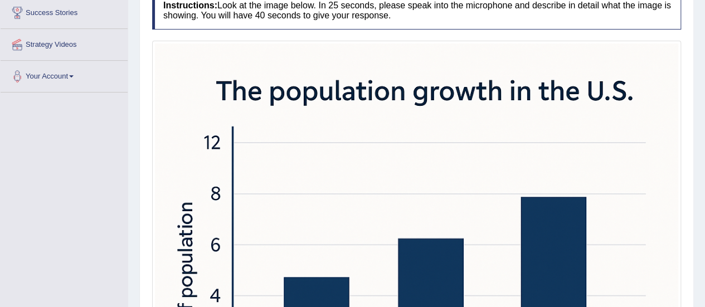
drag, startPoint x: 713, startPoint y: 84, endPoint x: 697, endPoint y: 169, distance: 86.3
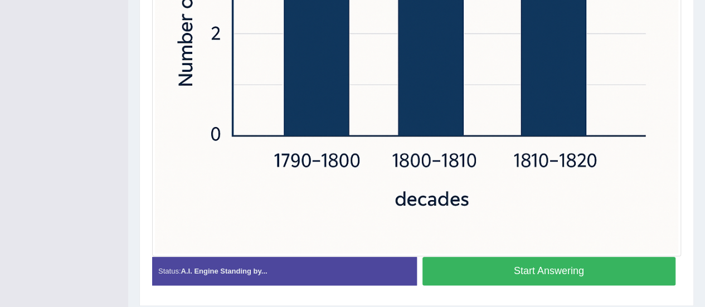
scroll to position [531, 0]
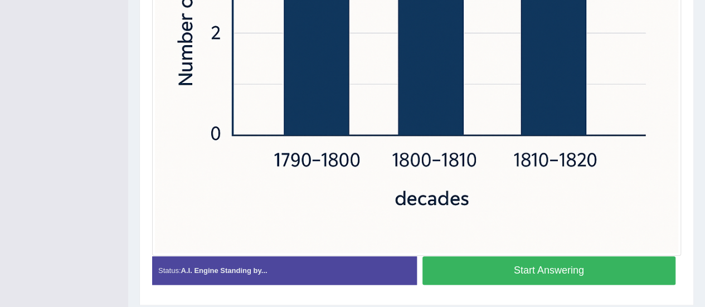
click at [599, 271] on button "Start Answering" at bounding box center [550, 270] width 254 height 28
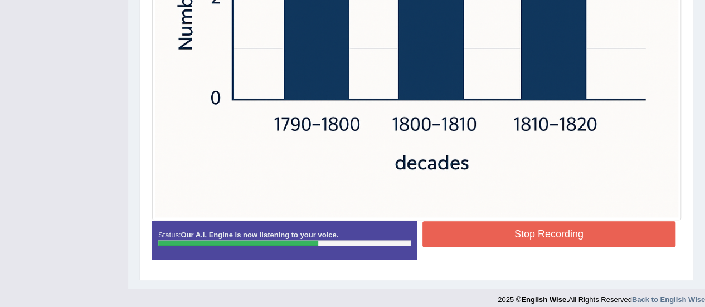
scroll to position [568, 0]
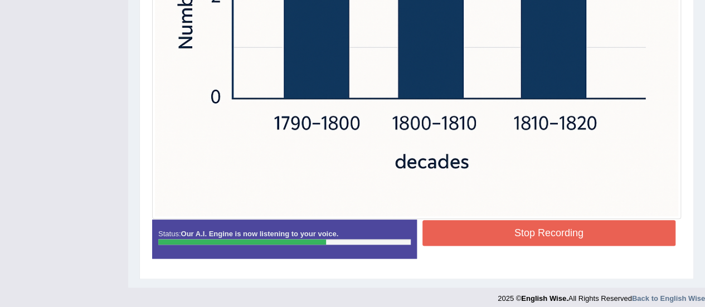
click at [612, 236] on button "Stop Recording" at bounding box center [550, 233] width 254 height 26
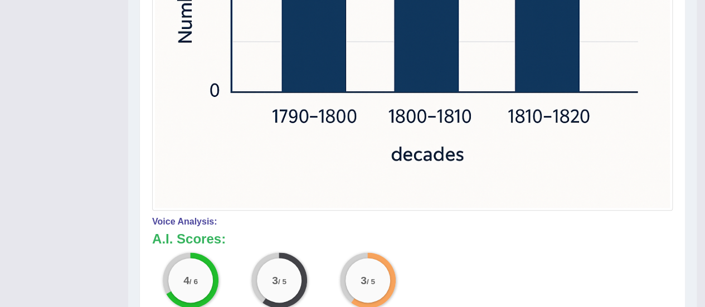
drag, startPoint x: 704, startPoint y: 172, endPoint x: 708, endPoint y: 217, distance: 45.3
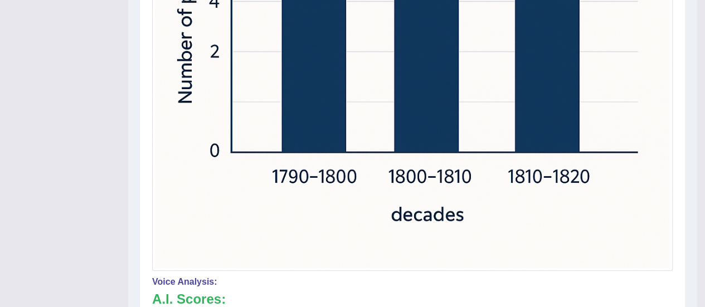
scroll to position [791, 0]
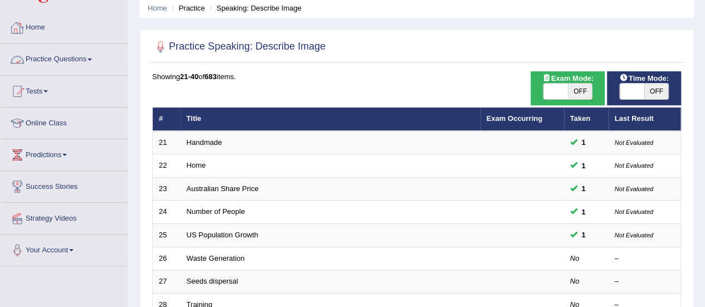
click at [38, 56] on link "Practice Questions" at bounding box center [64, 58] width 127 height 28
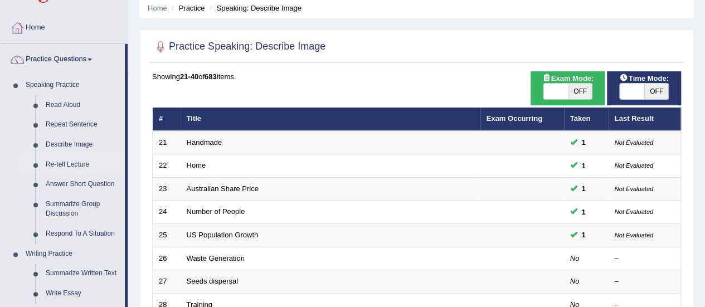
click at [66, 166] on link "Re-tell Lecture" at bounding box center [83, 165] width 84 height 20
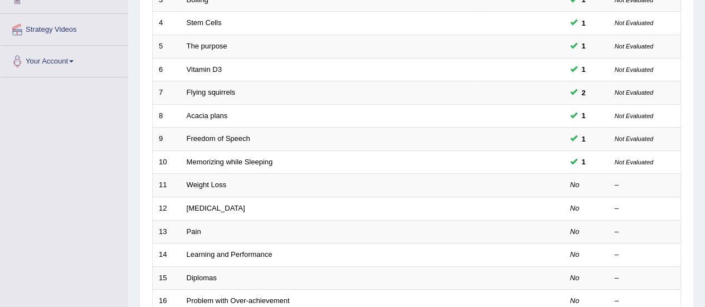
scroll to position [240, 0]
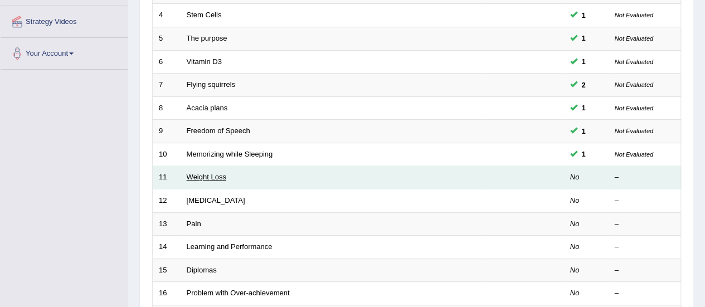
click at [210, 173] on link "Weight Loss" at bounding box center [207, 177] width 40 height 8
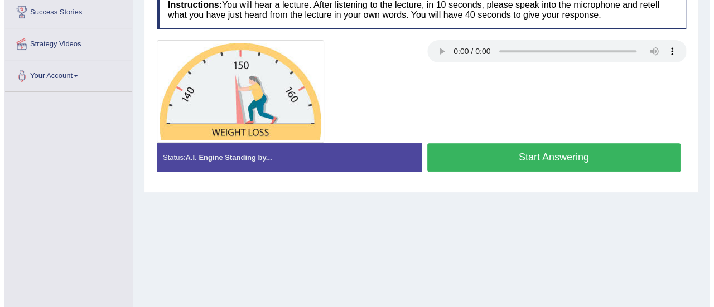
scroll to position [226, 0]
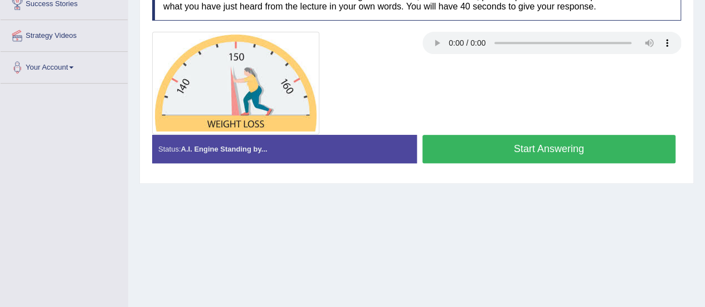
click at [487, 150] on button "Start Answering" at bounding box center [550, 149] width 254 height 28
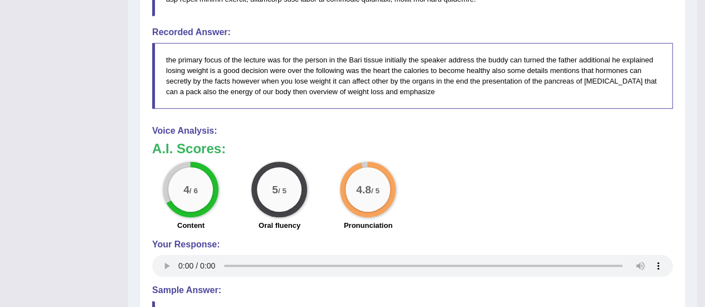
scroll to position [506, 0]
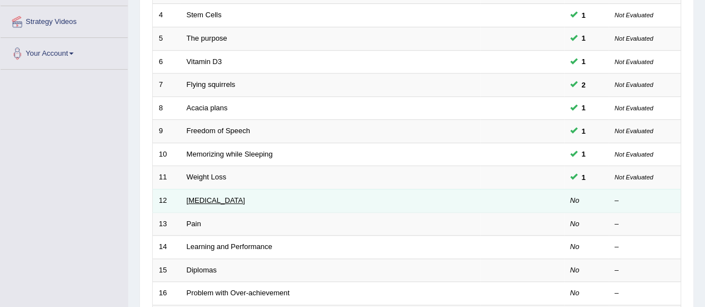
click at [196, 200] on link "[MEDICAL_DATA]" at bounding box center [216, 200] width 59 height 8
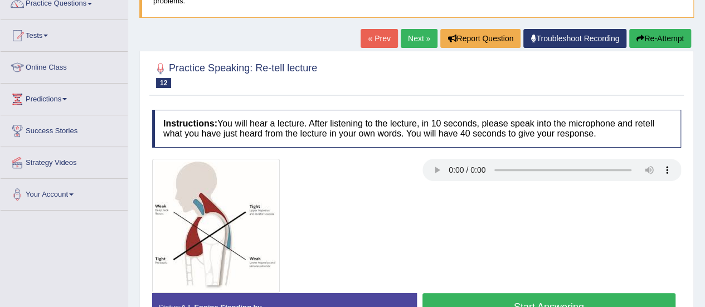
scroll to position [159, 0]
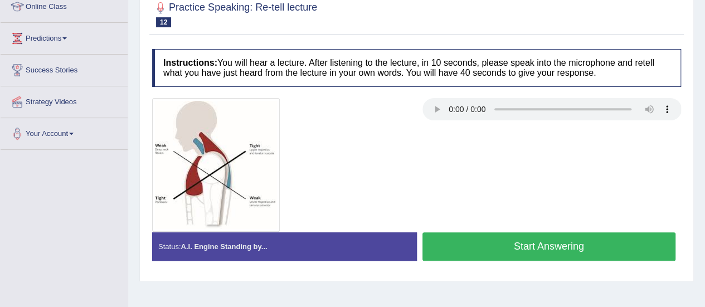
click at [554, 247] on button "Start Answering" at bounding box center [550, 246] width 254 height 28
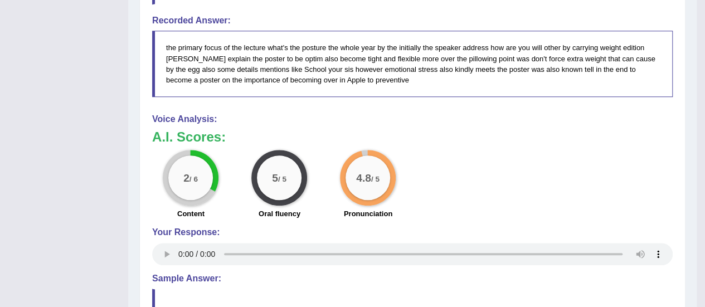
scroll to position [507, 0]
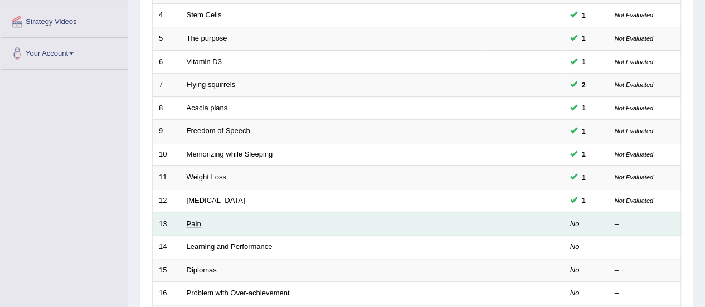
click at [194, 220] on link "Pain" at bounding box center [194, 224] width 14 height 8
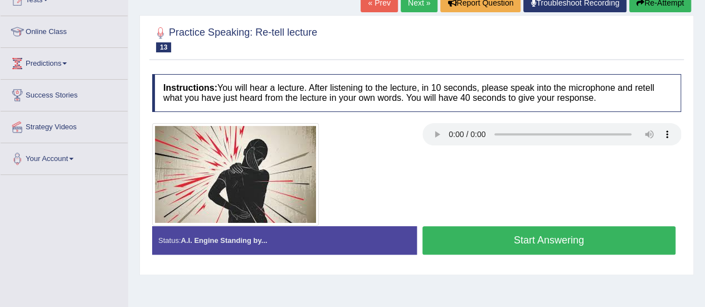
scroll to position [135, 0]
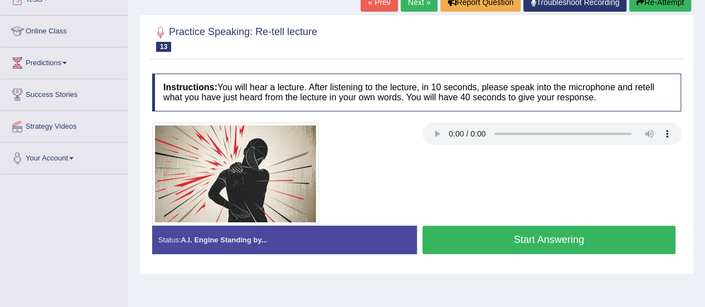
click at [522, 244] on button "Start Answering" at bounding box center [550, 240] width 254 height 28
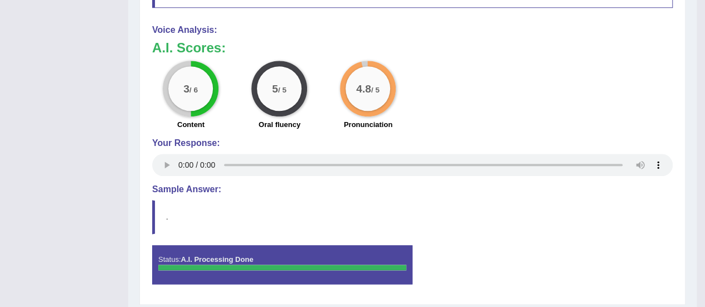
scroll to position [586, 0]
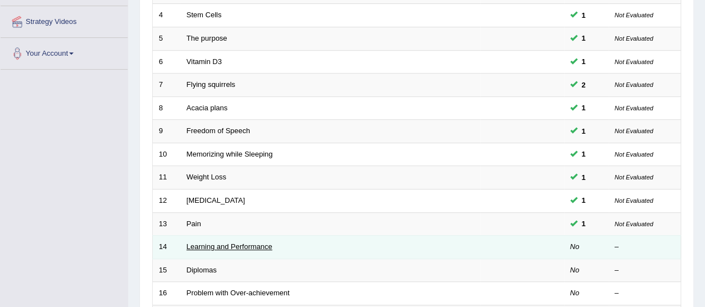
click at [224, 243] on link "Learning and Performance" at bounding box center [230, 247] width 86 height 8
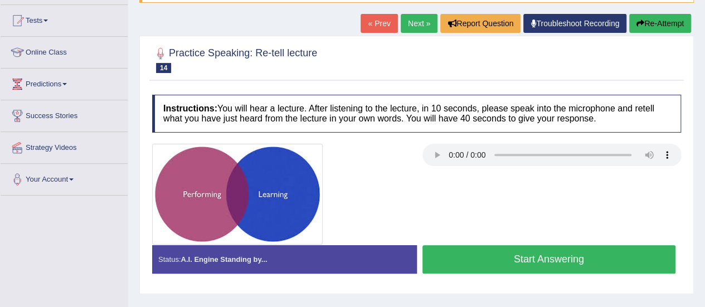
scroll to position [118, 0]
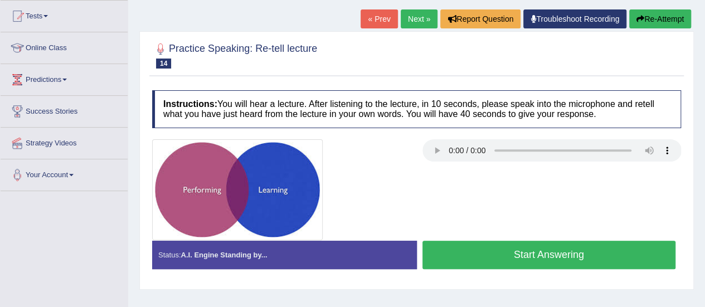
click at [492, 258] on button "Start Answering" at bounding box center [550, 255] width 254 height 28
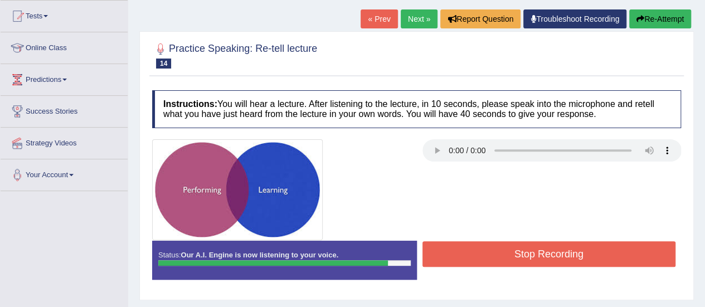
click at [492, 258] on button "Stop Recording" at bounding box center [550, 254] width 254 height 26
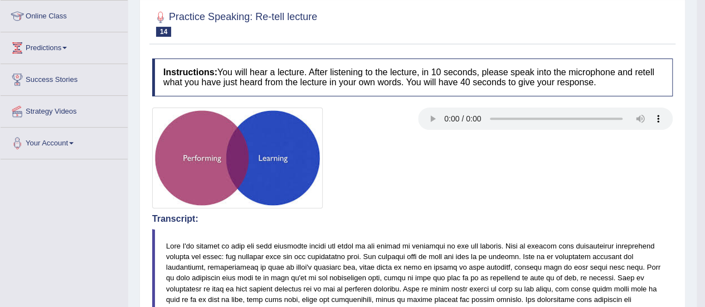
scroll to position [0, 0]
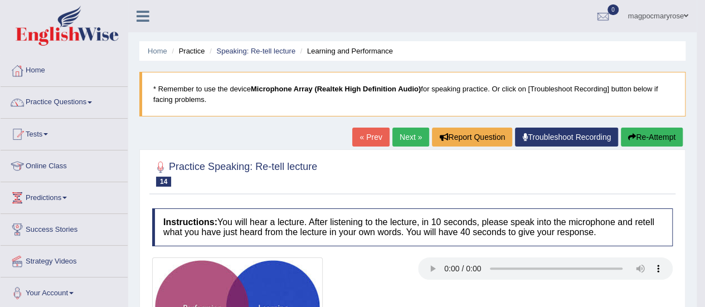
click at [639, 144] on button "Re-Attempt" at bounding box center [652, 137] width 62 height 19
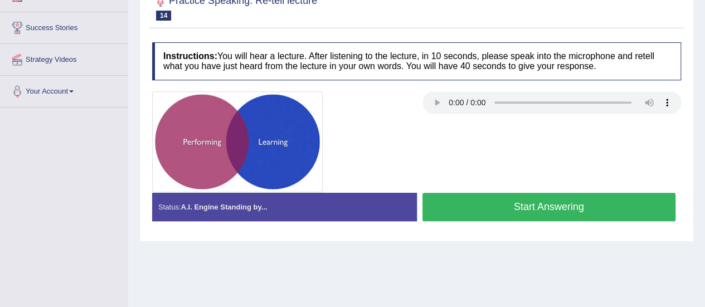
scroll to position [202, 0]
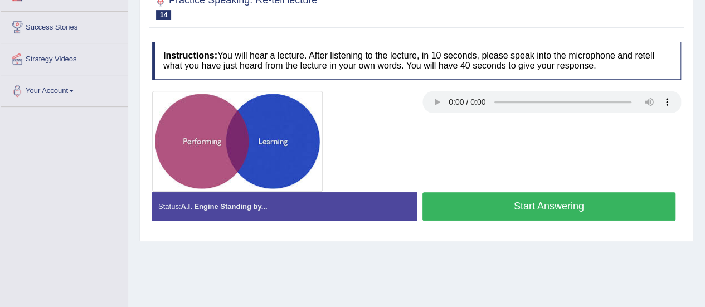
click at [531, 192] on button "Start Answering" at bounding box center [550, 206] width 254 height 28
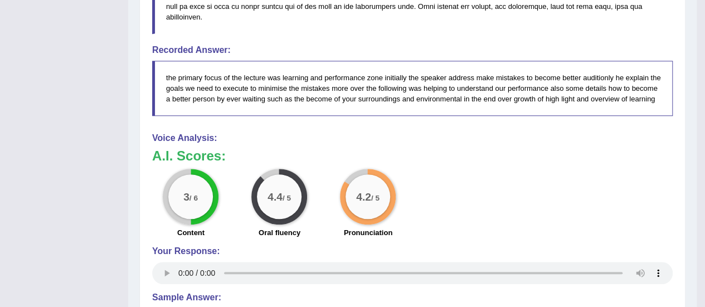
scroll to position [472, 0]
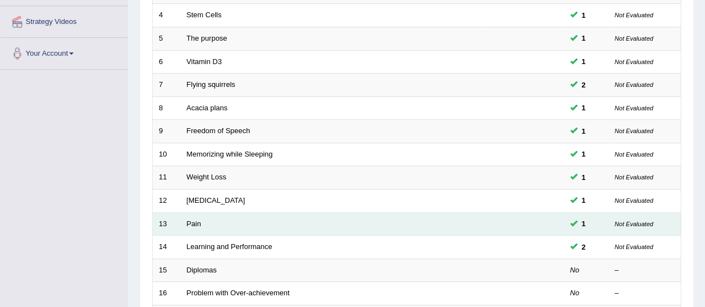
scroll to position [240, 0]
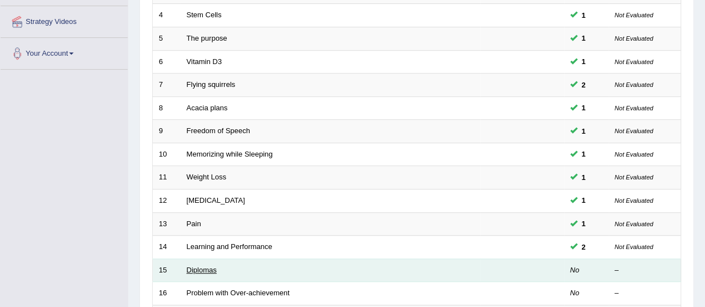
click at [204, 266] on link "Diplomas" at bounding box center [202, 270] width 30 height 8
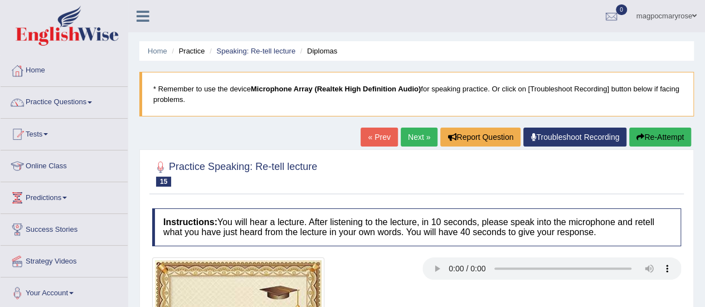
scroll to position [149, 0]
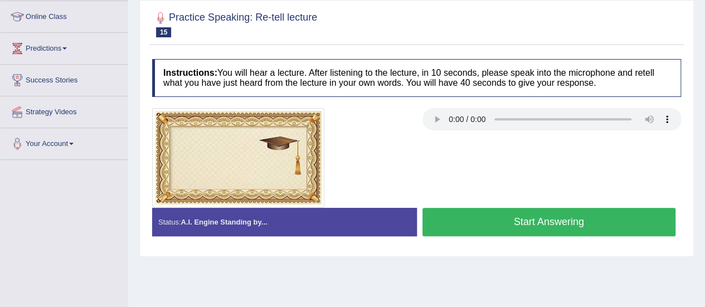
click at [460, 217] on button "Start Answering" at bounding box center [550, 222] width 254 height 28
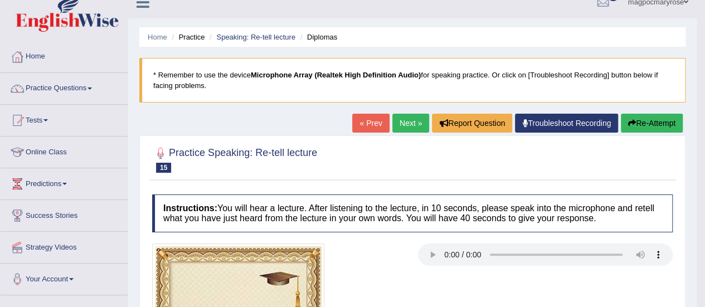
scroll to position [0, 0]
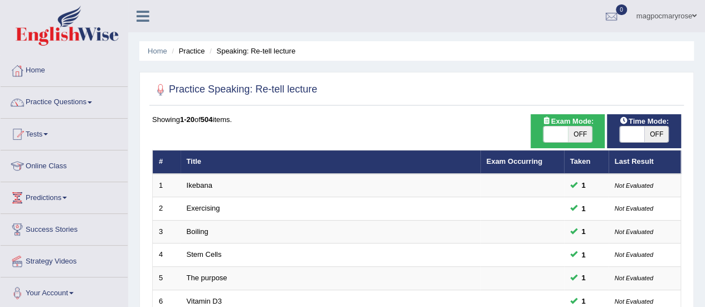
click at [54, 103] on link "Practice Questions" at bounding box center [64, 101] width 127 height 28
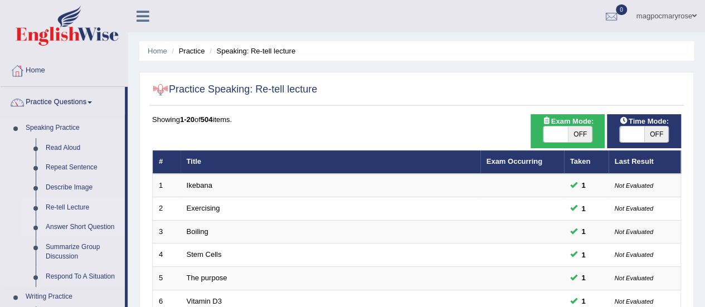
click at [81, 227] on link "Answer Short Question" at bounding box center [83, 227] width 84 height 20
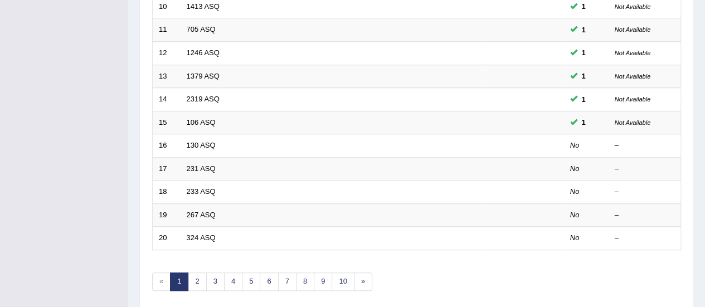
scroll to position [388, 0]
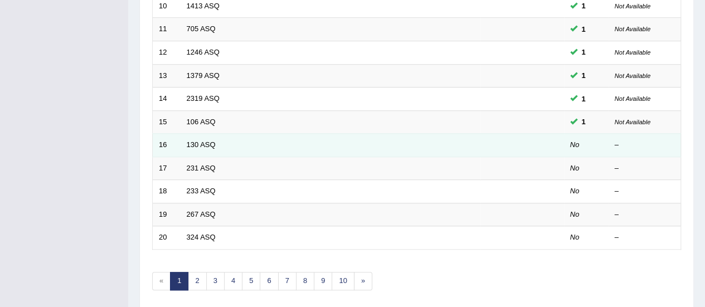
click at [171, 145] on td "16" at bounding box center [167, 145] width 28 height 23
click at [193, 146] on td "130 ASQ" at bounding box center [331, 145] width 300 height 23
click at [206, 140] on link "130 ASQ" at bounding box center [201, 144] width 29 height 8
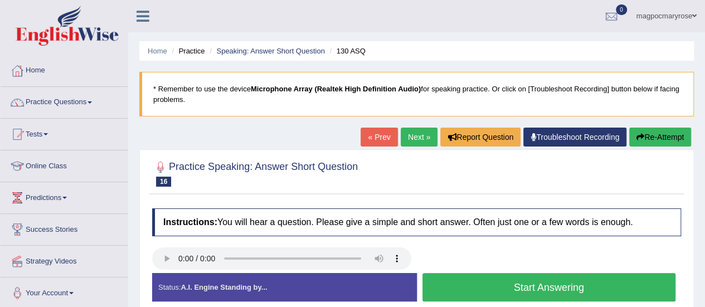
click at [459, 285] on button "Start Answering" at bounding box center [550, 287] width 254 height 28
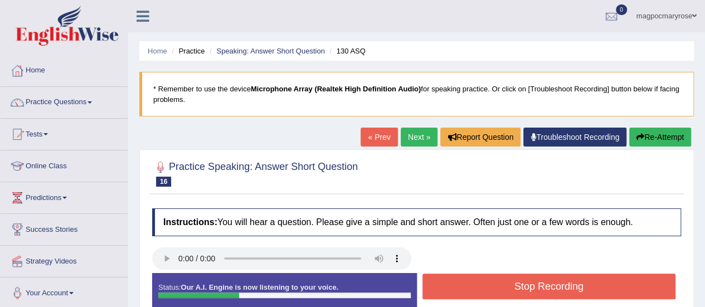
click at [459, 285] on button "Stop Recording" at bounding box center [550, 287] width 254 height 26
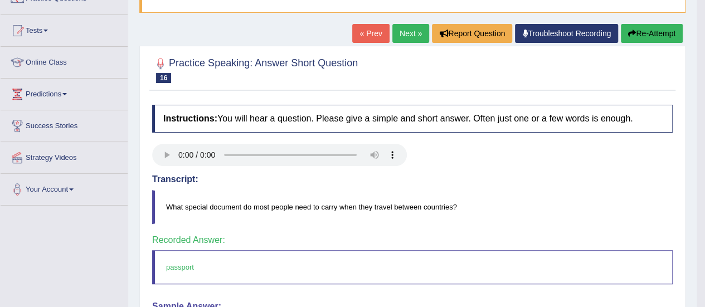
scroll to position [101, 0]
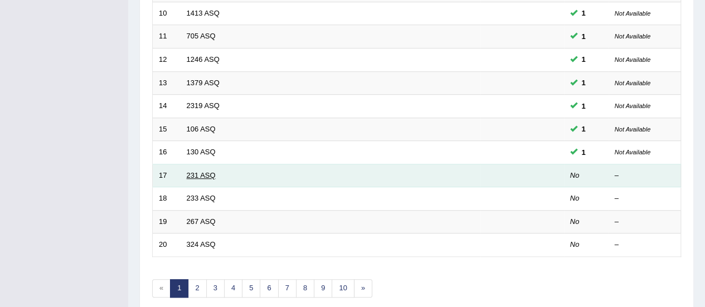
click at [201, 171] on link "231 ASQ" at bounding box center [201, 175] width 29 height 8
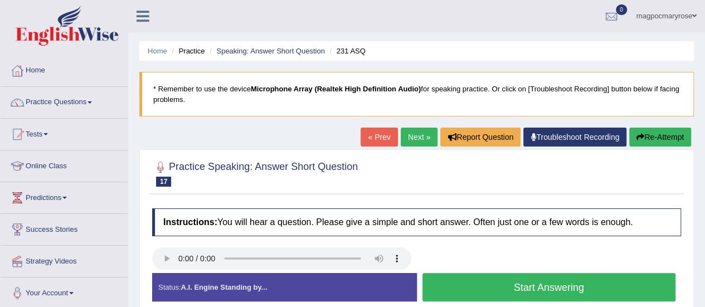
click at [453, 289] on button "Start Answering" at bounding box center [550, 287] width 254 height 28
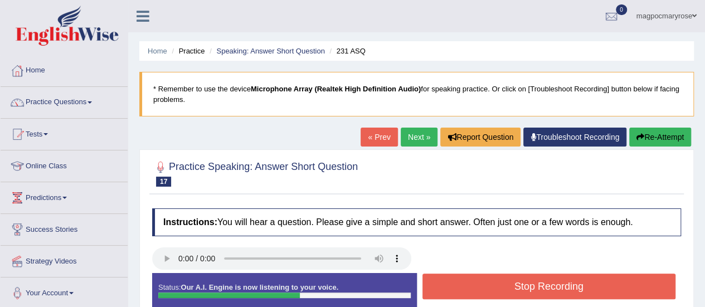
click at [524, 290] on button "Stop Recording" at bounding box center [550, 287] width 254 height 26
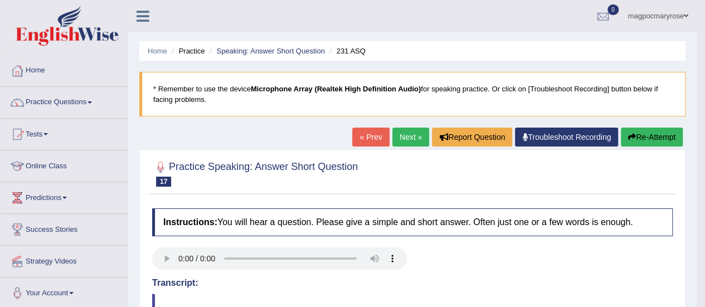
drag, startPoint x: 643, startPoint y: 87, endPoint x: 641, endPoint y: 178, distance: 90.9
click at [641, 178] on div "Home Practice Speaking: Answer Short Question 231 ASQ * Remember to use the dev…" at bounding box center [412, 279] width 569 height 558
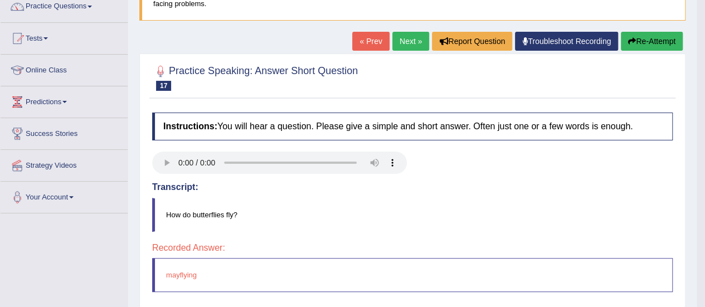
scroll to position [32, 0]
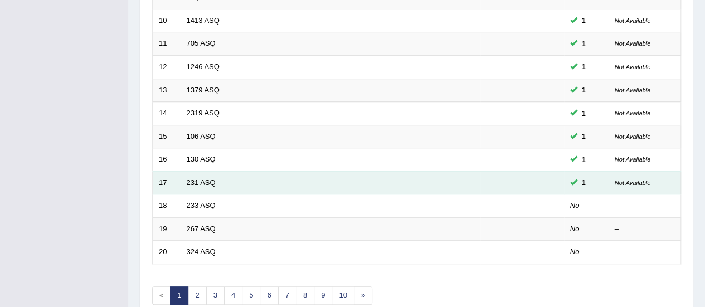
scroll to position [374, 0]
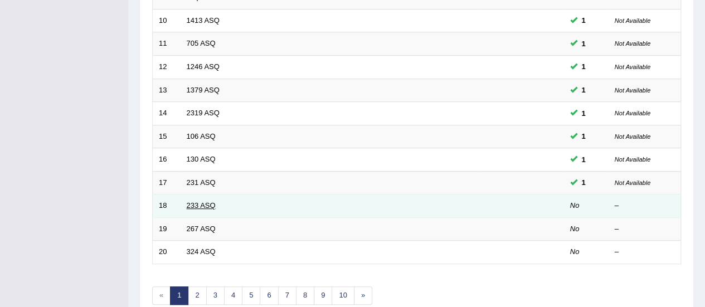
click at [210, 202] on link "233 ASQ" at bounding box center [201, 205] width 29 height 8
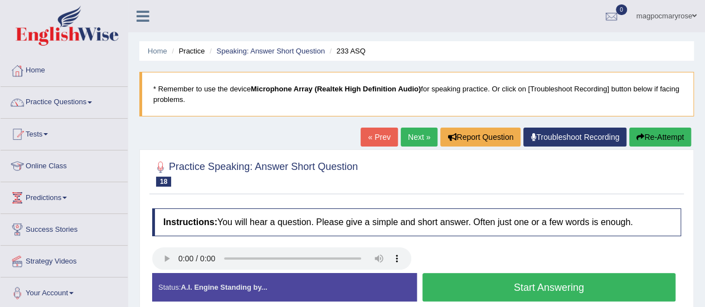
click at [500, 288] on button "Start Answering" at bounding box center [550, 287] width 254 height 28
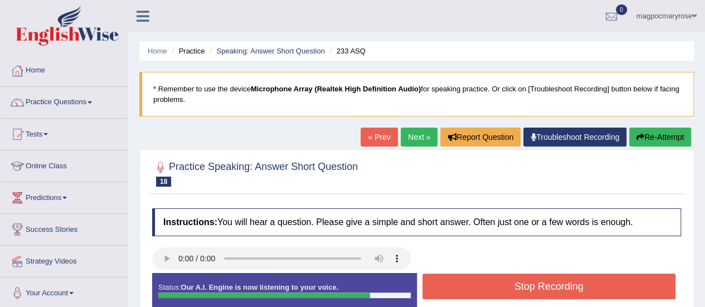
click at [500, 288] on button "Stop Recording" at bounding box center [550, 287] width 254 height 26
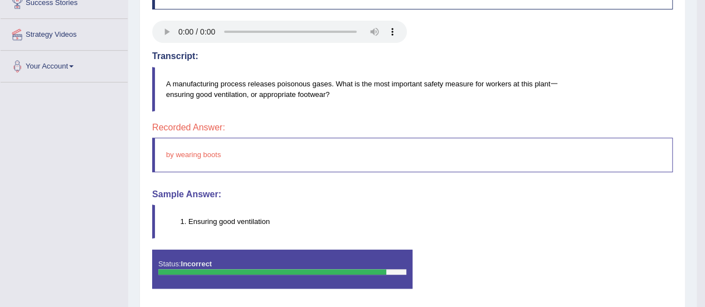
scroll to position [235, 0]
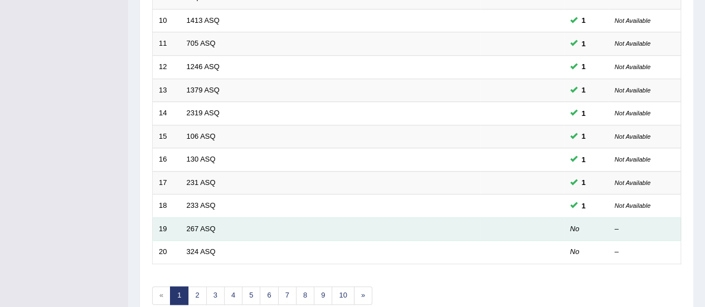
click at [204, 220] on td "267 ASQ" at bounding box center [331, 228] width 300 height 23
click at [196, 225] on link "267 ASQ" at bounding box center [201, 229] width 29 height 8
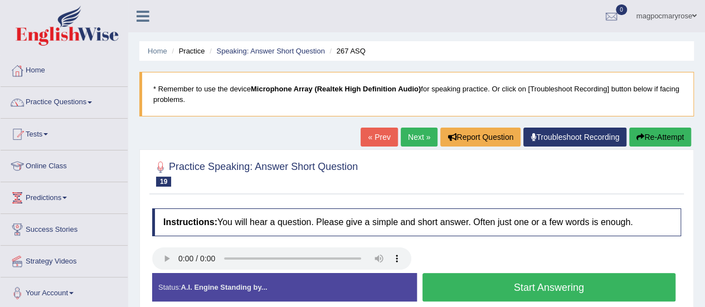
click at [451, 281] on button "Start Answering" at bounding box center [550, 287] width 254 height 28
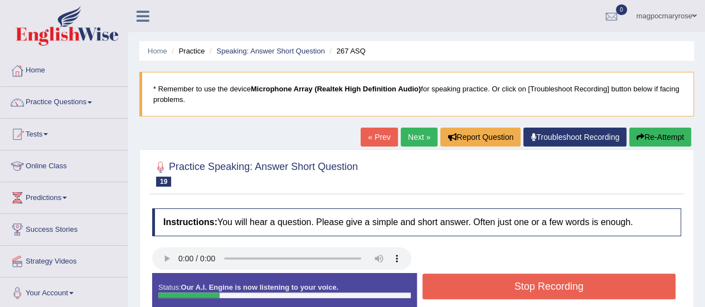
click at [451, 281] on button "Stop Recording" at bounding box center [550, 287] width 254 height 26
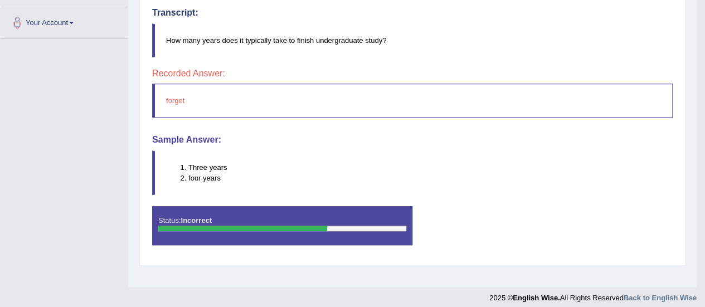
scroll to position [278, 0]
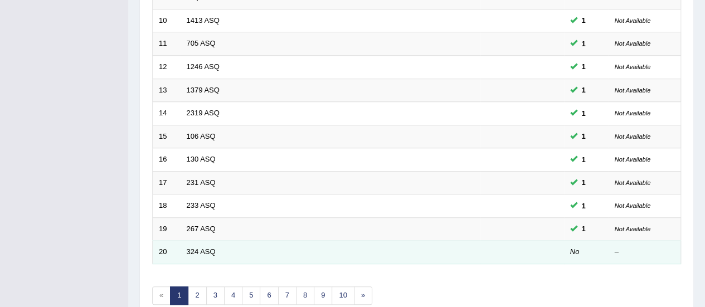
click at [194, 253] on td "324 ASQ" at bounding box center [331, 252] width 300 height 23
click at [200, 249] on link "324 ASQ" at bounding box center [201, 252] width 29 height 8
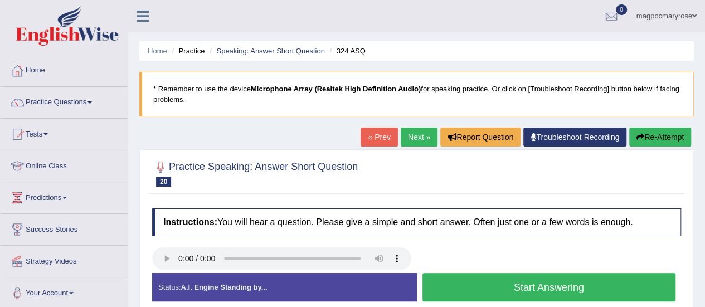
click at [482, 292] on button "Start Answering" at bounding box center [550, 287] width 254 height 28
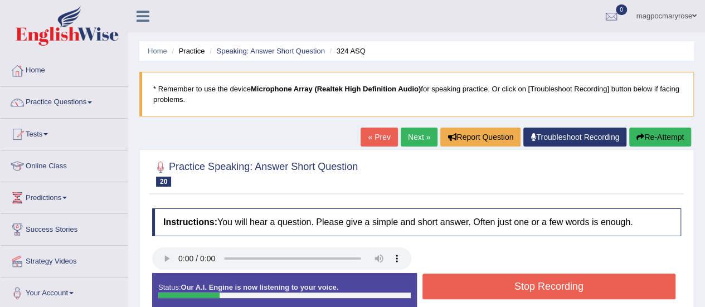
click at [482, 292] on button "Stop Recording" at bounding box center [550, 287] width 254 height 26
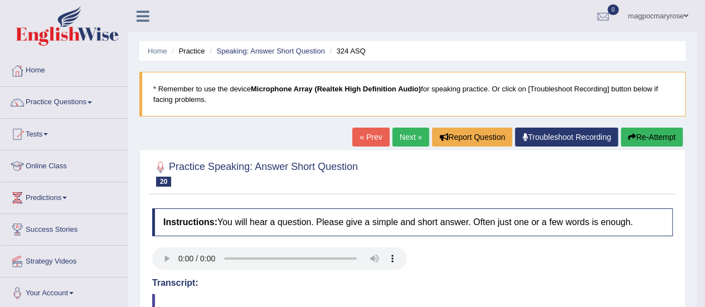
click at [51, 109] on link "Practice Questions" at bounding box center [64, 101] width 127 height 28
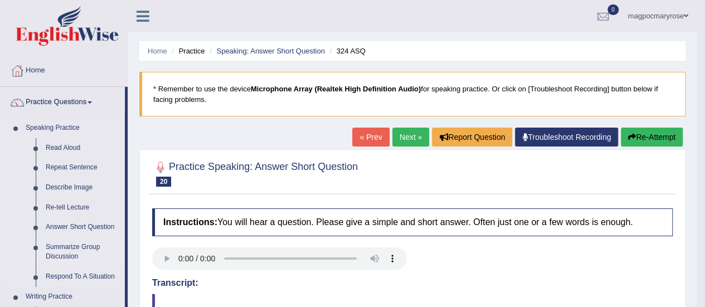
click at [61, 255] on link "Summarize Group Discussion" at bounding box center [83, 253] width 84 height 30
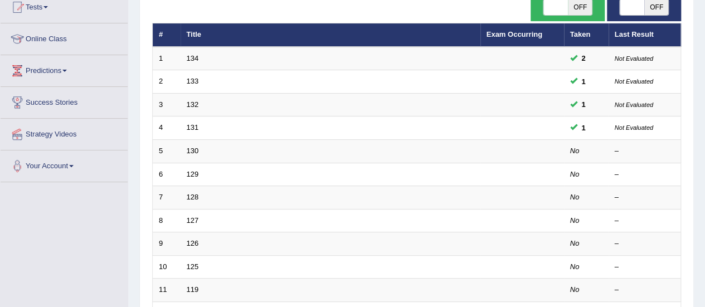
scroll to position [134, 0]
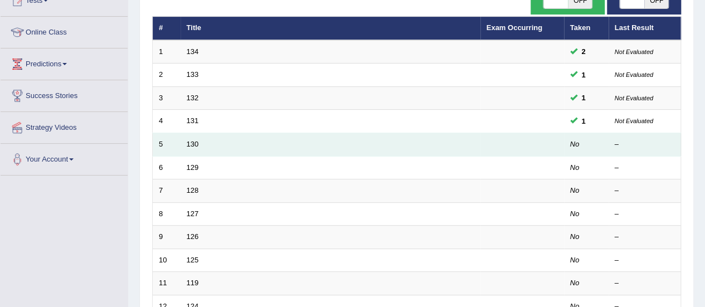
click at [198, 144] on td "130" at bounding box center [331, 144] width 300 height 23
click at [195, 144] on link "130" at bounding box center [193, 144] width 12 height 8
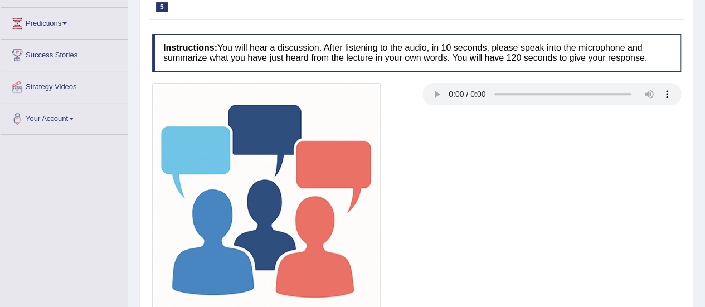
scroll to position [278, 0]
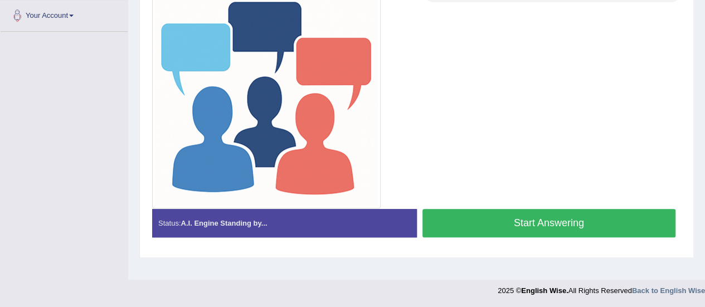
click at [483, 224] on button "Start Answering" at bounding box center [550, 223] width 254 height 28
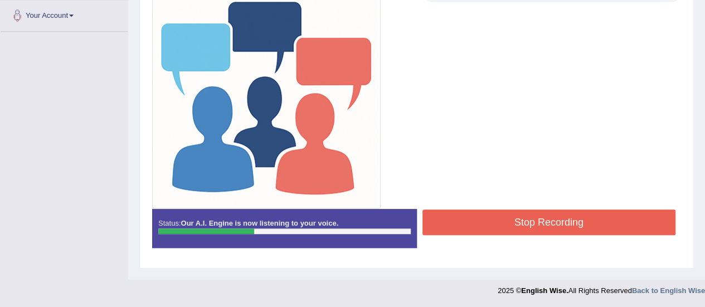
click at [483, 224] on button "Stop Recording" at bounding box center [550, 223] width 254 height 26
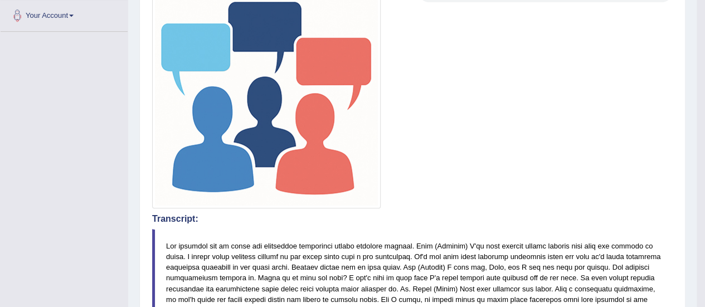
drag, startPoint x: 713, startPoint y: 168, endPoint x: 713, endPoint y: 224, distance: 55.2
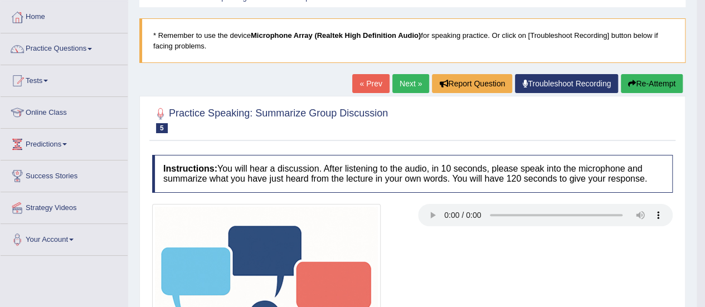
scroll to position [58, 0]
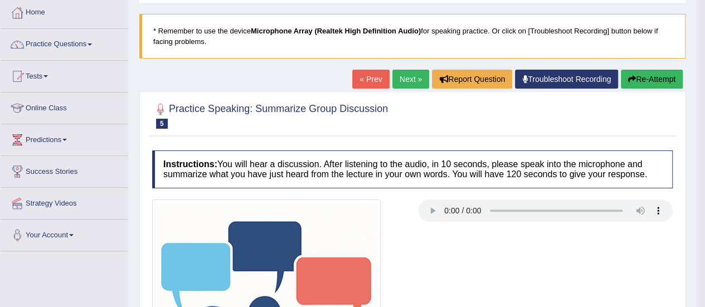
click at [643, 78] on button "Re-Attempt" at bounding box center [652, 79] width 62 height 19
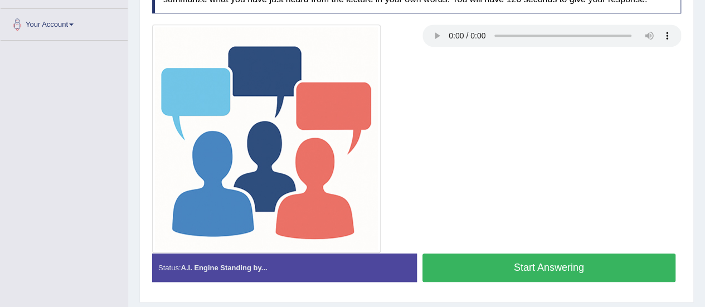
scroll to position [273, 0]
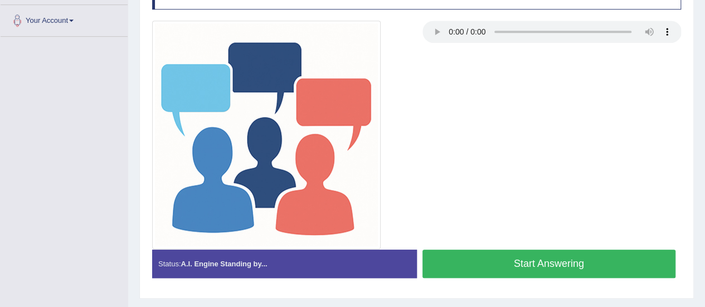
click at [508, 263] on button "Start Answering" at bounding box center [550, 264] width 254 height 28
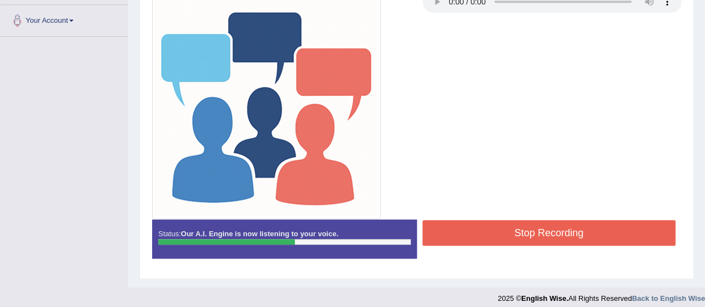
scroll to position [279, 0]
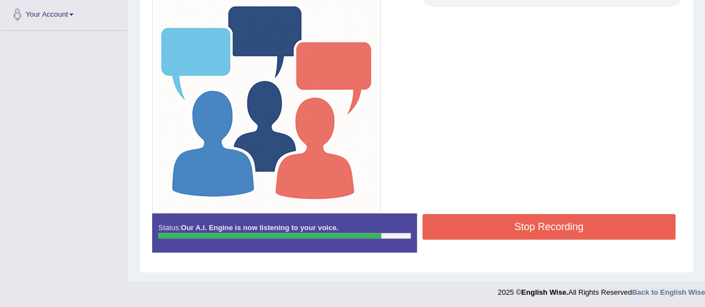
click at [545, 219] on button "Stop Recording" at bounding box center [550, 227] width 254 height 26
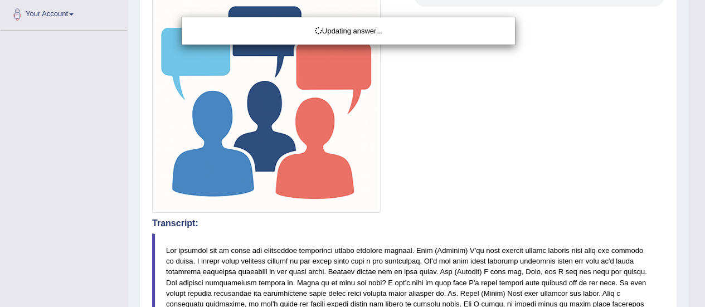
scroll to position [364, 0]
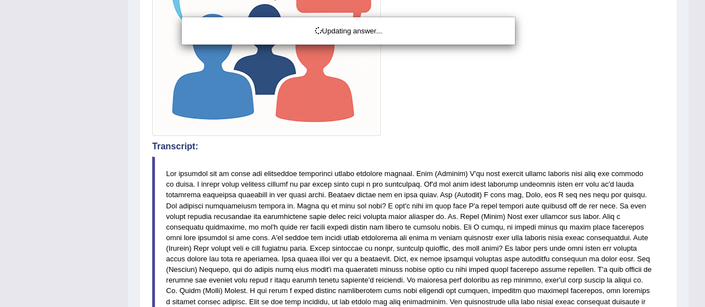
drag, startPoint x: 711, startPoint y: 113, endPoint x: 713, endPoint y: 238, distance: 124.9
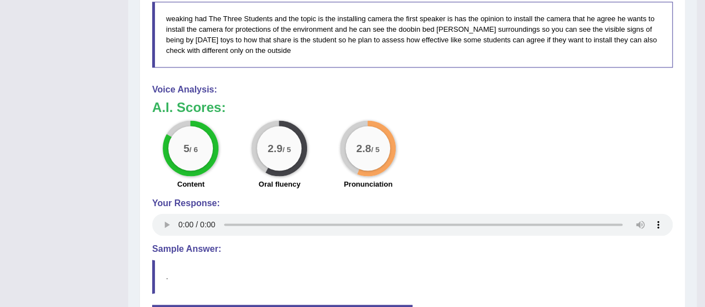
scroll to position [787, 0]
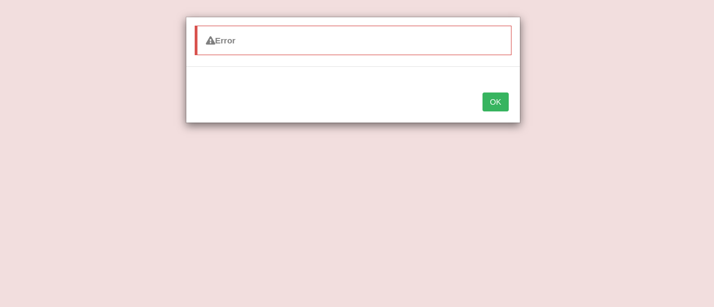
click at [496, 95] on button "OK" at bounding box center [495, 102] width 26 height 19
